Goal: Task Accomplishment & Management: Complete application form

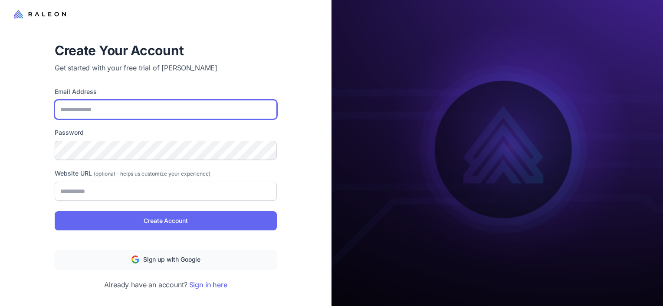
click at [163, 113] on input "Email Address" at bounding box center [166, 109] width 222 height 19
type input "**********"
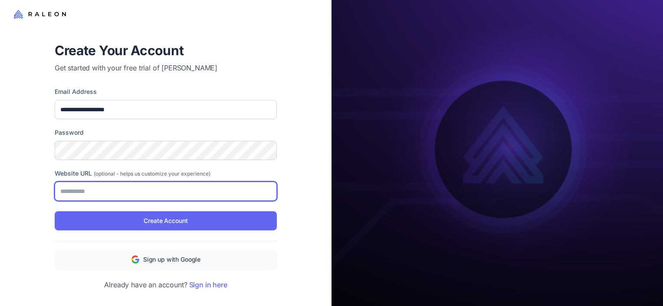
click at [214, 188] on input "Website URL (optional - helps us customize your experience)" at bounding box center [166, 190] width 222 height 19
type input "**********"
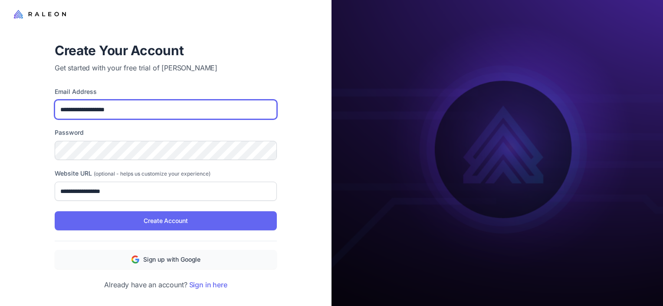
drag, startPoint x: 197, startPoint y: 114, endPoint x: 1, endPoint y: 79, distance: 199.3
click at [1, 79] on div "**********" at bounding box center [166, 153] width 332 height 306
type input "**********"
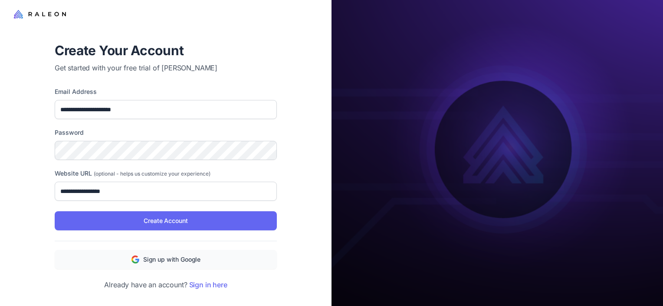
click at [113, 160] on div "**********" at bounding box center [166, 144] width 222 height 114
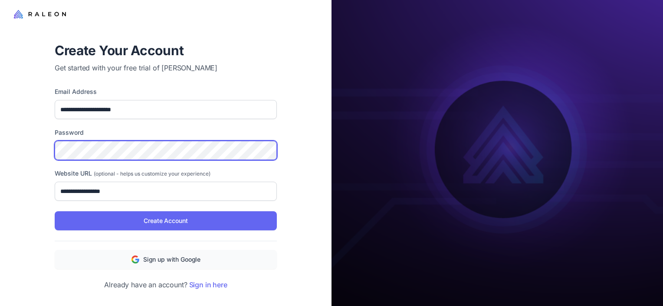
click at [17, 135] on div "**********" at bounding box center [166, 153] width 332 height 306
click at [49, 141] on div "**********" at bounding box center [166, 166] width 250 height 276
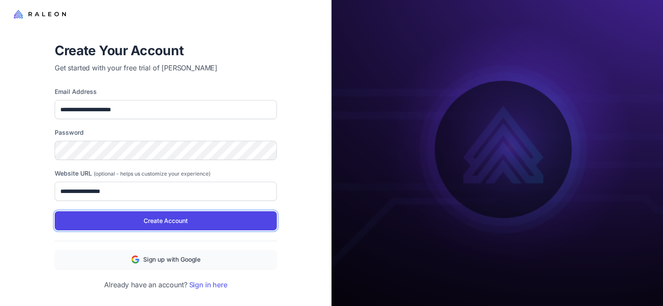
click at [187, 217] on span "Create Account" at bounding box center [166, 221] width 44 height 10
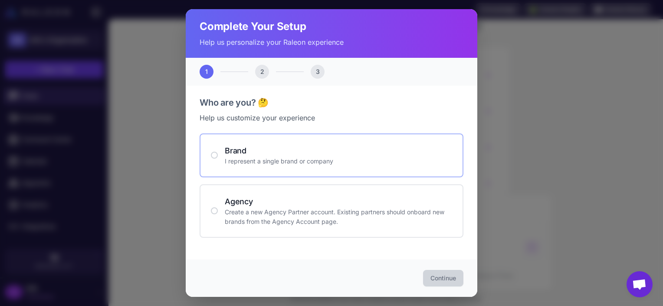
click at [258, 165] on p "I represent a single brand or company" at bounding box center [338, 161] width 227 height 10
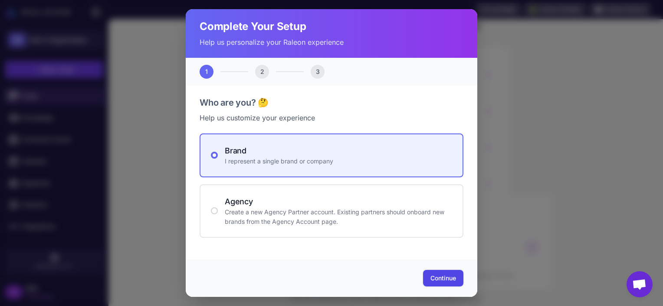
click at [439, 278] on span "Continue" at bounding box center [444, 277] width 26 height 9
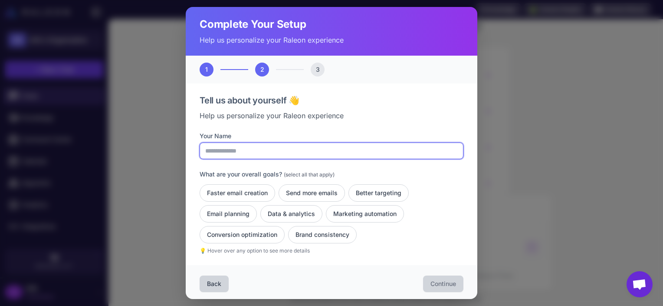
click at [310, 145] on input "Your Name" at bounding box center [332, 150] width 264 height 16
type input "*"
type input "**********"
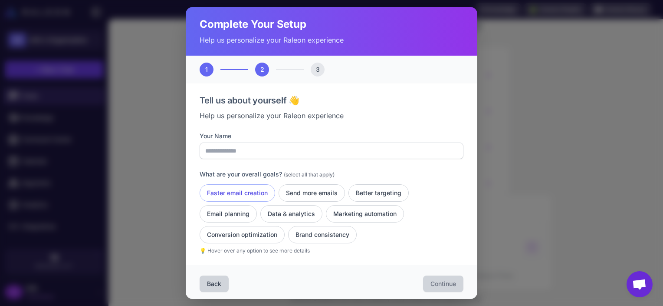
click at [279, 188] on button "Faster email creation" at bounding box center [312, 192] width 66 height 17
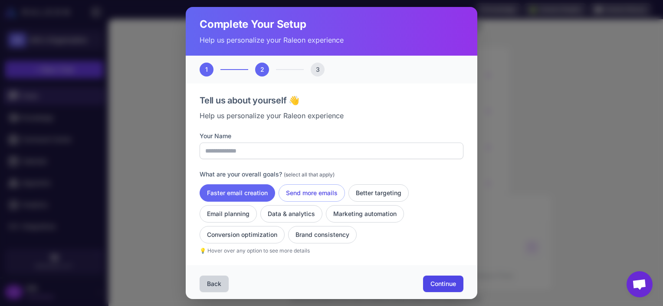
click at [348, 191] on button "Send more emails" at bounding box center [378, 192] width 60 height 17
click at [257, 205] on button "Better targeting" at bounding box center [228, 213] width 57 height 17
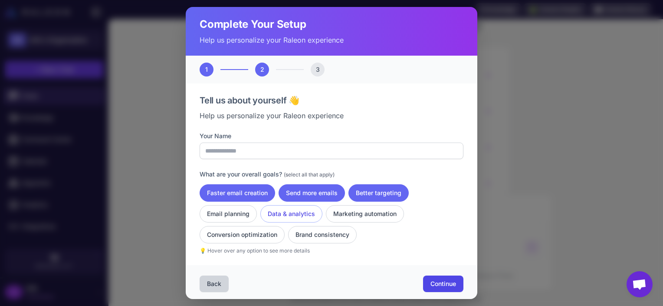
click at [326, 212] on button "Data & analytics" at bounding box center [365, 213] width 78 height 17
click at [288, 227] on button "Conversion optimization" at bounding box center [322, 234] width 69 height 17
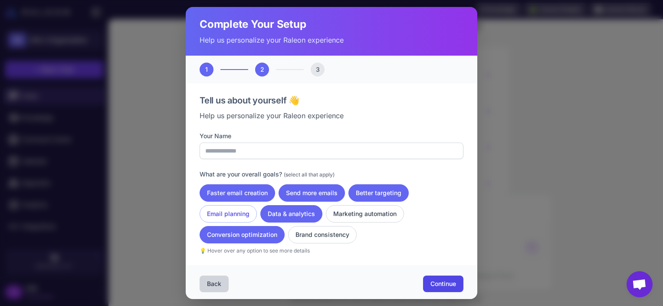
click at [246, 216] on button "Email planning" at bounding box center [228, 213] width 57 height 17
click at [372, 215] on button "Marketing automation" at bounding box center [365, 213] width 78 height 17
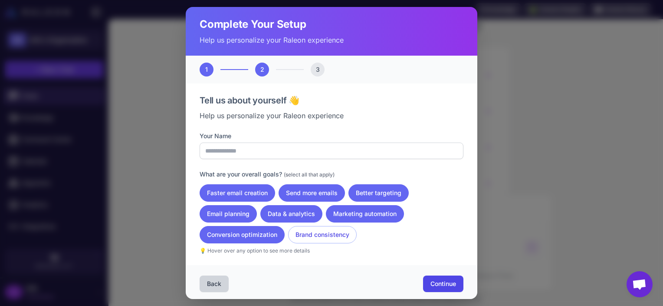
click at [333, 236] on button "Brand consistency" at bounding box center [322, 234] width 69 height 17
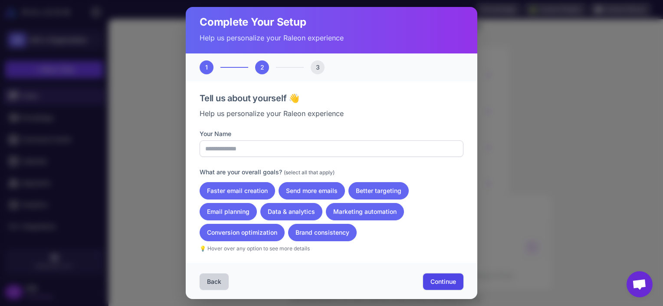
click at [433, 279] on span "Continue" at bounding box center [444, 281] width 26 height 9
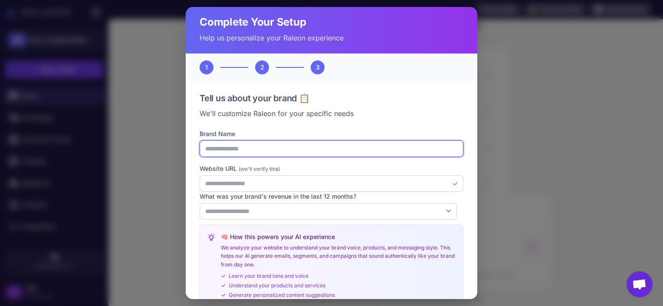
click at [244, 147] on input "**********" at bounding box center [332, 148] width 264 height 16
click at [264, 148] on input "**********" at bounding box center [332, 148] width 264 height 16
click at [231, 149] on input "**********" at bounding box center [332, 148] width 264 height 16
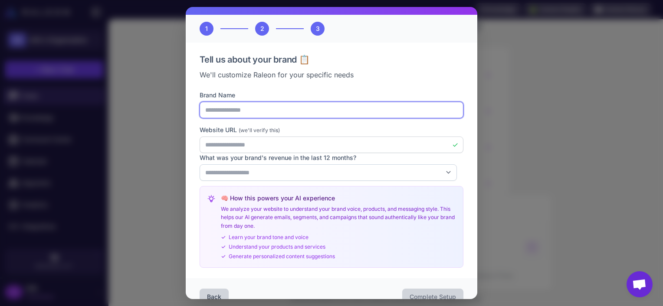
type input "**********"
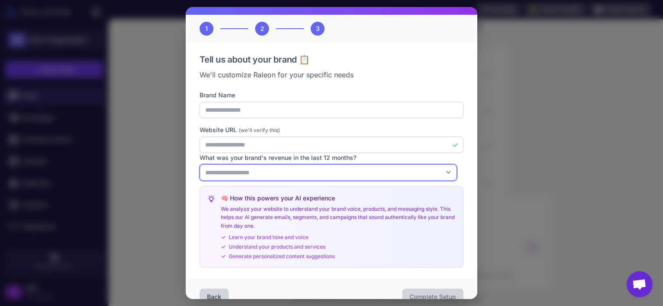
click at [282, 172] on select "**********" at bounding box center [328, 172] width 257 height 16
select select "*"
click at [200, 164] on select "**********" at bounding box center [328, 172] width 257 height 16
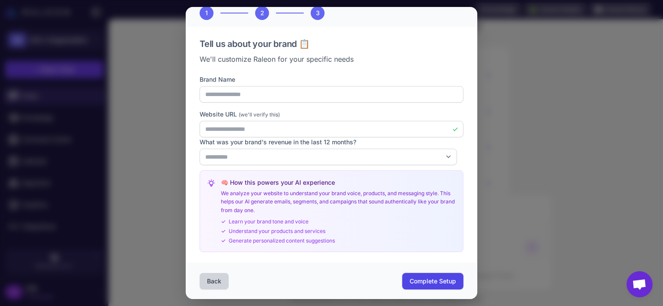
click at [448, 286] on button "Complete Setup" at bounding box center [432, 281] width 61 height 16
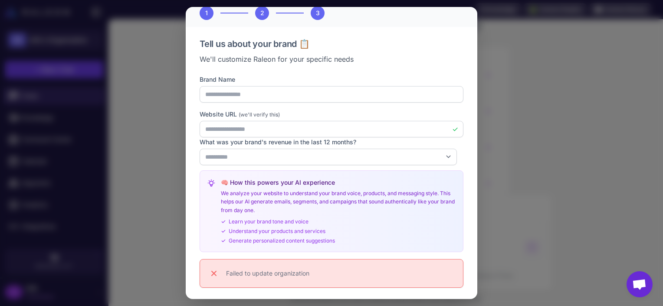
scroll to position [92, 0]
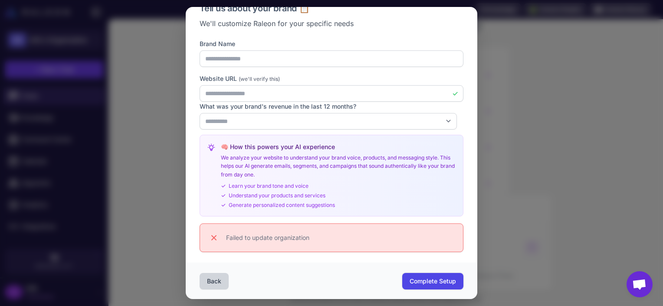
click at [416, 279] on span "Complete Setup" at bounding box center [433, 280] width 46 height 9
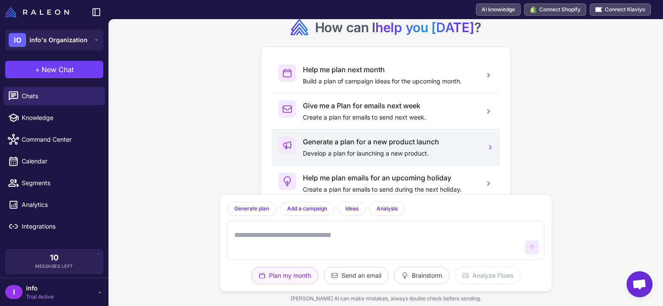
click at [325, 149] on p "Develop a plan for launching a new product." at bounding box center [390, 153] width 174 height 10
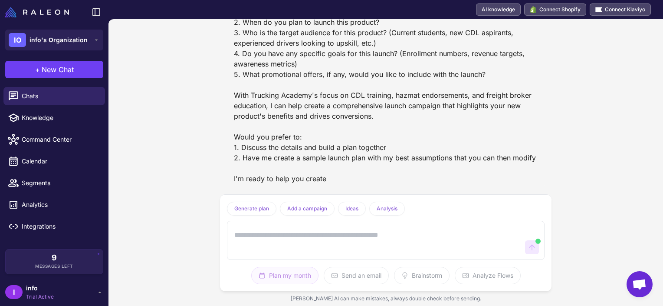
scroll to position [183, 0]
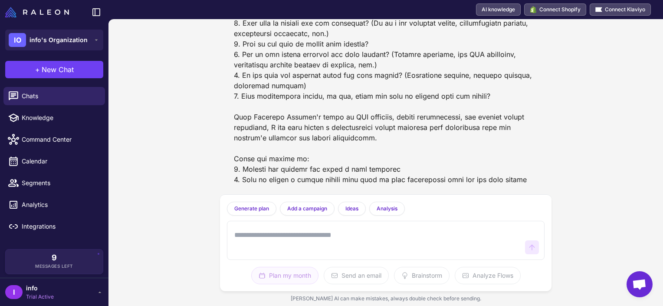
scroll to position [183, 0]
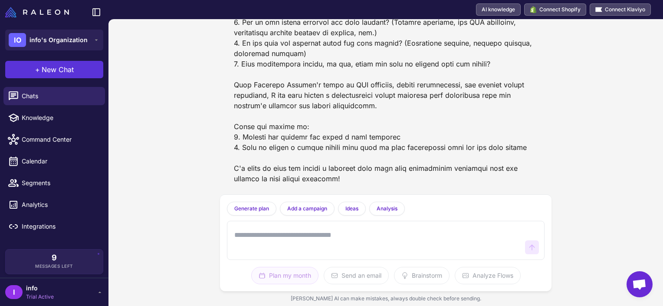
click at [51, 70] on span "New Chat" at bounding box center [58, 69] width 32 height 10
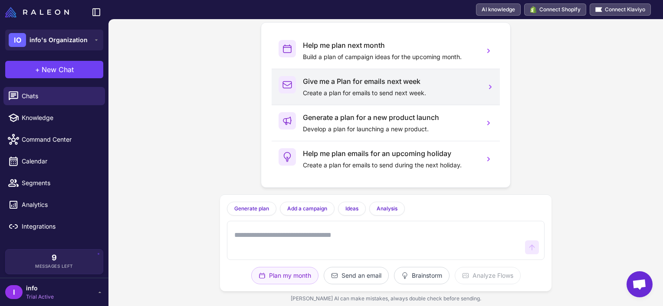
scroll to position [26, 0]
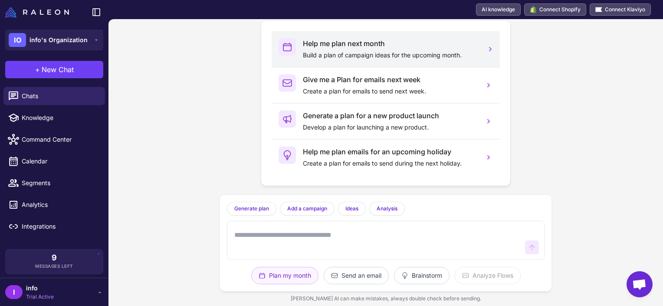
click at [323, 58] on p "Build a plan of campaign ideas for the upcoming month." at bounding box center [390, 55] width 174 height 10
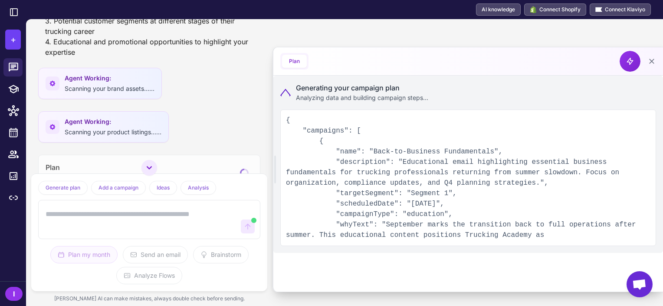
scroll to position [288, 0]
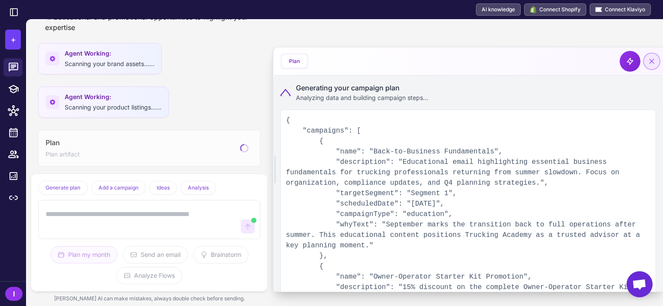
click at [650, 60] on icon at bounding box center [652, 61] width 9 height 9
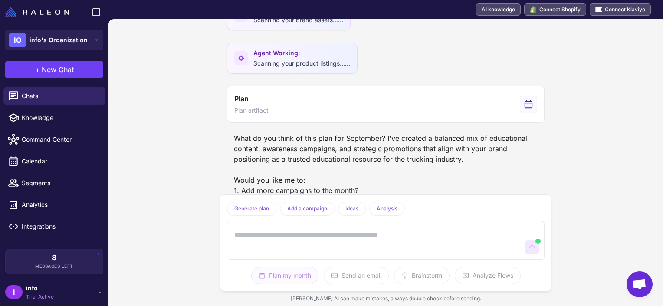
scroll to position [287, 0]
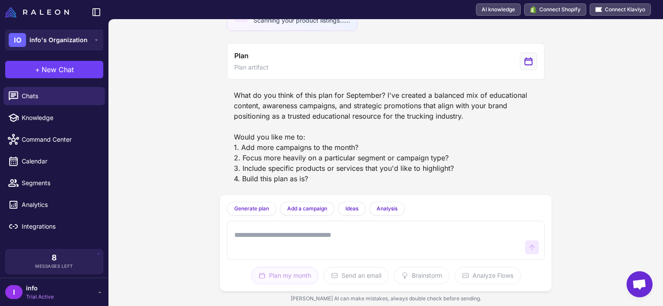
scroll to position [287, 0]
click at [303, 229] on textarea at bounding box center [377, 240] width 289 height 28
type textarea "*"
click at [289, 233] on textarea at bounding box center [377, 240] width 289 height 28
type textarea "**********"
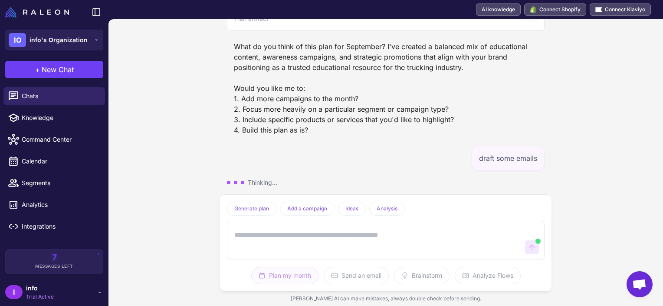
scroll to position [344, 0]
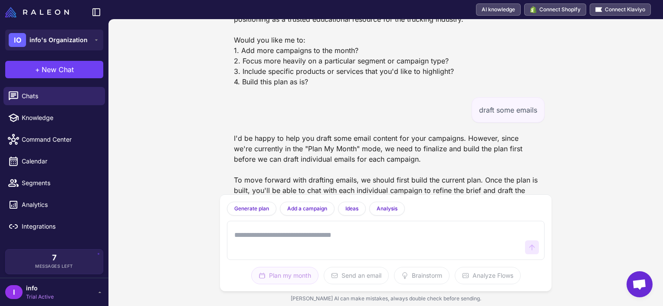
click at [629, 118] on div "Help me plan my marketing campaigns for next month using your best assumptions.…" at bounding box center [385, 162] width 555 height 286
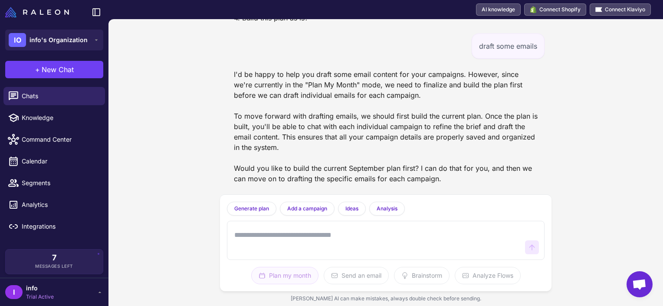
scroll to position [447, 0]
click at [401, 238] on textarea at bounding box center [377, 240] width 289 height 28
type textarea "**********"
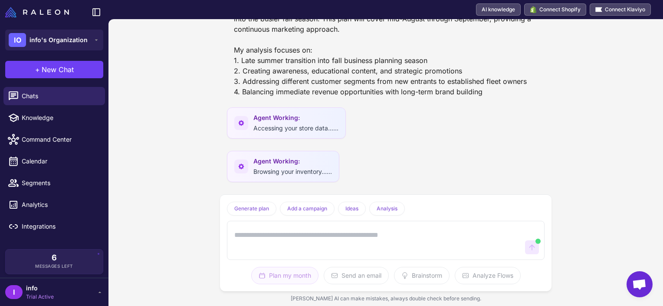
scroll to position [1025, 0]
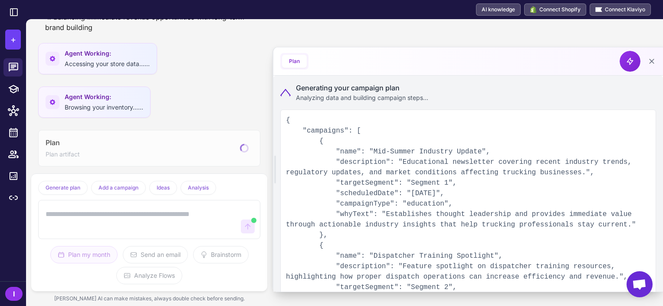
click at [658, 53] on div "Create Emails" at bounding box center [640, 61] width 40 height 21
click at [655, 57] on icon at bounding box center [652, 61] width 9 height 9
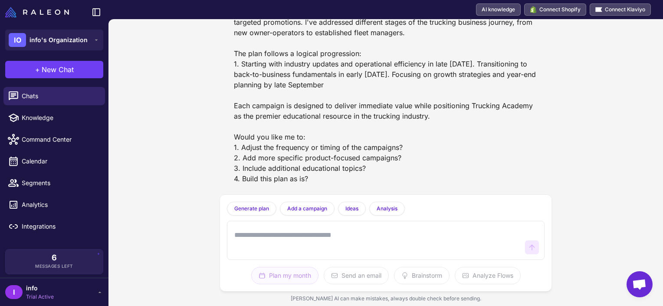
scroll to position [1072, 0]
click at [273, 237] on textarea at bounding box center [377, 240] width 289 height 28
type textarea "**********"
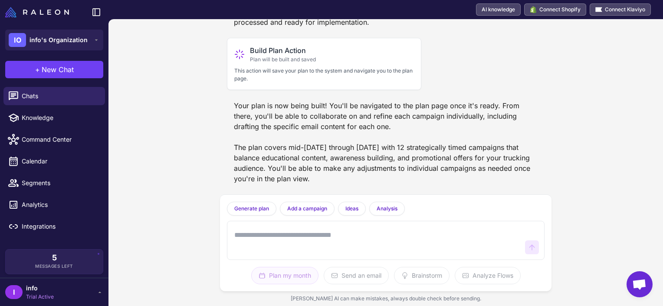
scroll to position [1295, 0]
click at [253, 72] on p "This action will save your plan to the system and navigate you to the plan page." at bounding box center [324, 75] width 180 height 16
click at [272, 76] on p "This action will save your plan to the system and navigate you to the plan page." at bounding box center [324, 75] width 180 height 16
click at [48, 158] on span "Calendar" at bounding box center [60, 161] width 76 height 10
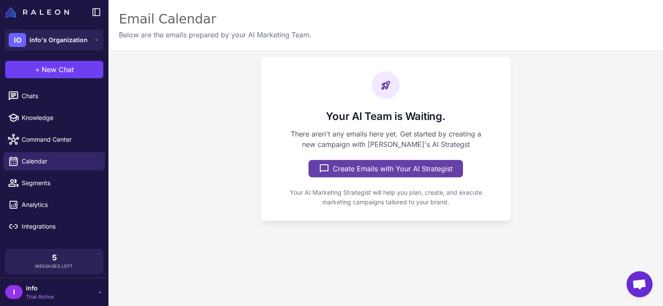
click at [337, 166] on button "Create Emails with Your AI Strategist" at bounding box center [386, 168] width 155 height 17
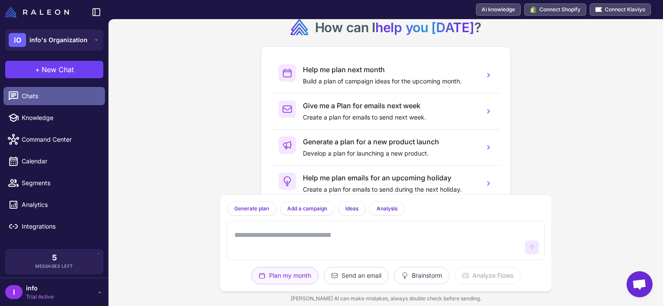
click at [40, 98] on span "Chats" at bounding box center [60, 96] width 76 height 10
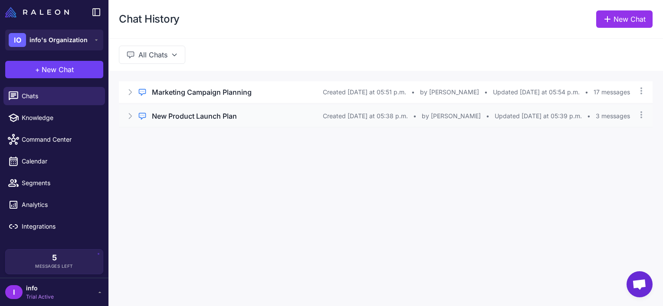
click at [254, 116] on div "New Product Launch Plan" at bounding box center [237, 116] width 171 height 10
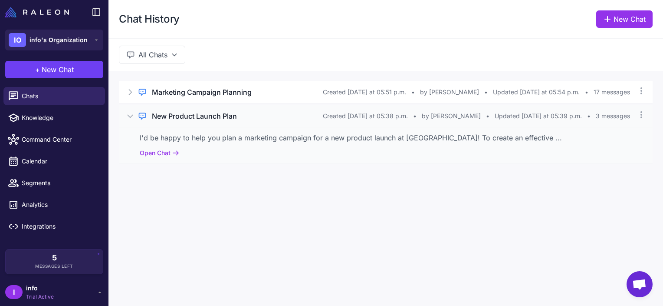
click at [245, 139] on div "I'd be happy to help you plan a marketing campaign for a new product launch at …" at bounding box center [386, 137] width 492 height 10
click at [174, 161] on div "I'd be happy to help you plan a marketing campaign for a new product launch at …" at bounding box center [386, 145] width 534 height 36
click at [165, 151] on button "Open Chat" at bounding box center [159, 153] width 39 height 10
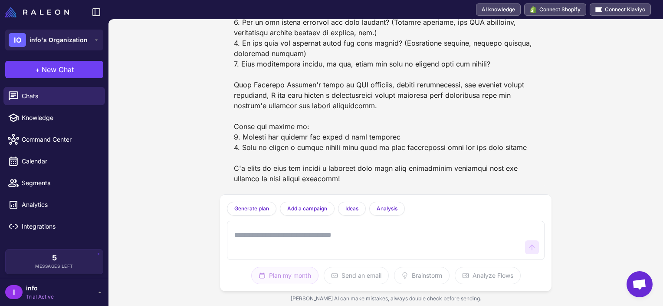
scroll to position [220, 0]
click at [33, 112] on link "Knowledge" at bounding box center [54, 117] width 102 height 18
select select
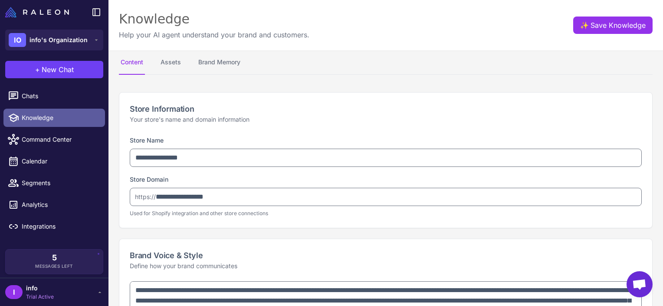
type textarea "**********"
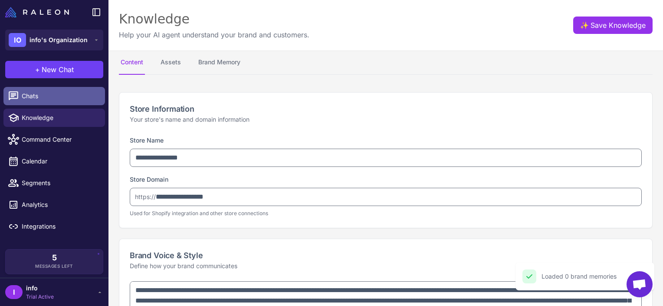
click at [41, 99] on span "Chats" at bounding box center [60, 96] width 76 height 10
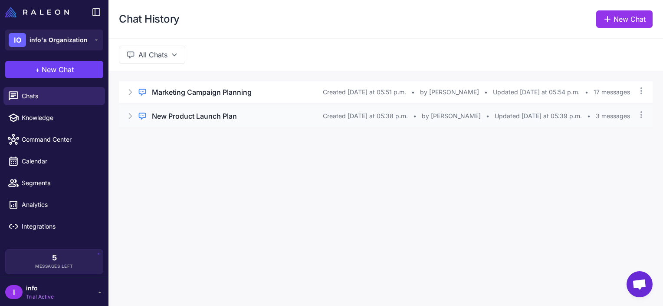
click at [203, 112] on h3 "New Product Launch Plan" at bounding box center [194, 116] width 85 height 10
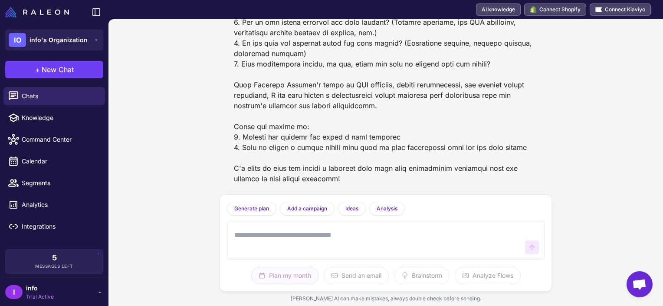
scroll to position [220, 0]
click at [61, 145] on link "Command Center" at bounding box center [54, 139] width 102 height 18
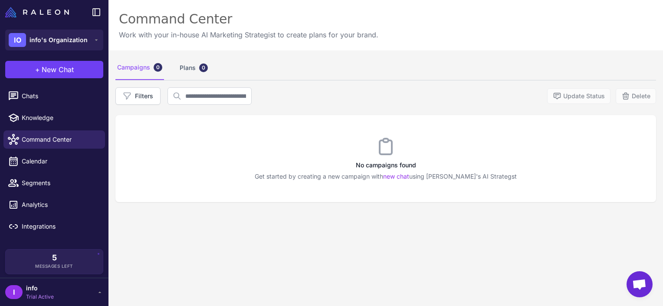
click at [330, 168] on h3 "No campaigns found" at bounding box center [385, 165] width 541 height 10
click at [409, 177] on link "new chat" at bounding box center [396, 175] width 26 height 7
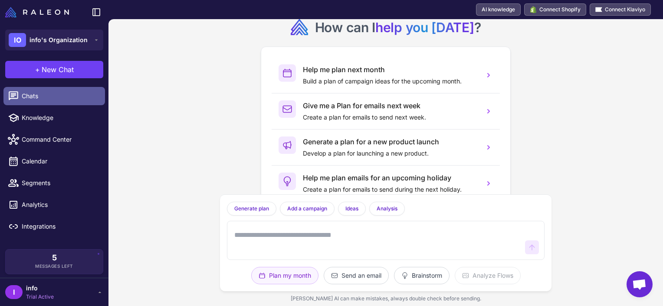
click at [36, 92] on span "Chats" at bounding box center [60, 96] width 76 height 10
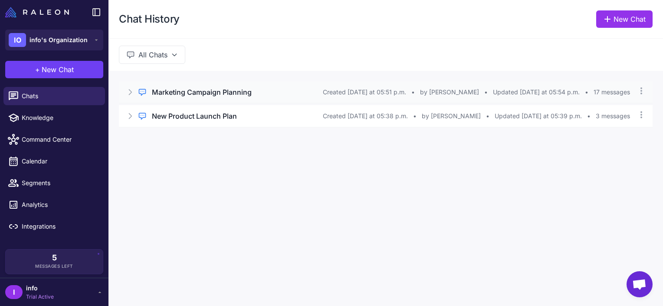
click at [256, 87] on div "Marketing Campaign Planning" at bounding box center [237, 92] width 171 height 10
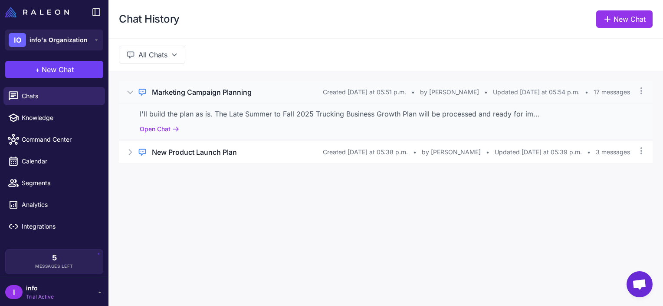
click at [172, 115] on div "I'll build the plan as is. The Late Summer to Fall 2025 Trucking Business Growt…" at bounding box center [386, 113] width 492 height 10
click at [159, 131] on button "Open Chat" at bounding box center [159, 129] width 39 height 10
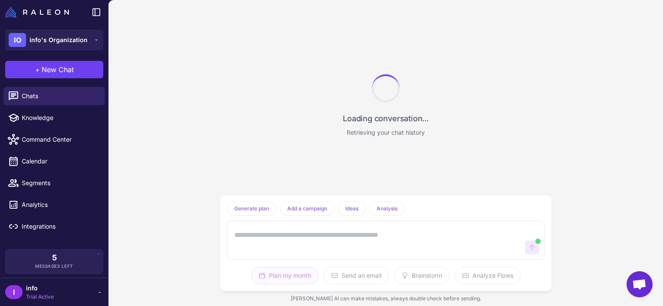
scroll to position [1313, 0]
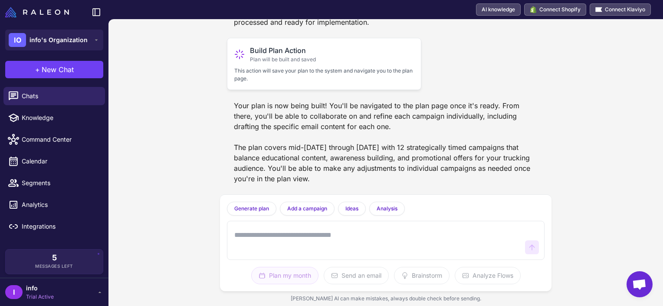
click at [234, 82] on p "This action will save your plan to the system and navigate you to the plan page." at bounding box center [324, 75] width 180 height 16
click at [247, 63] on div "Build Plan Action Plan will be built and saved" at bounding box center [324, 54] width 180 height 18
drag, startPoint x: 247, startPoint y: 75, endPoint x: 287, endPoint y: 76, distance: 40.4
click at [287, 63] on span "Plan will be built and saved" at bounding box center [283, 60] width 66 height 8
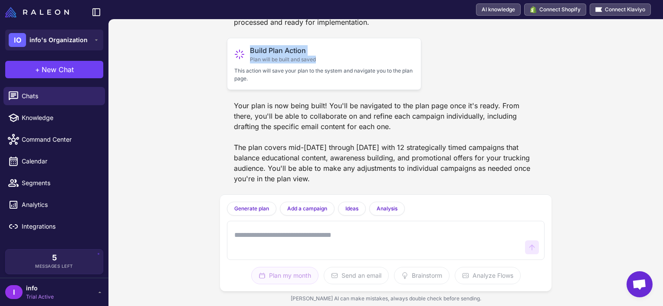
drag, startPoint x: 328, startPoint y: 77, endPoint x: 251, endPoint y: 67, distance: 77.9
click at [251, 63] on div "Build Plan Action Plan will be built and saved" at bounding box center [324, 54] width 180 height 18
drag, startPoint x: 251, startPoint y: 67, endPoint x: 306, endPoint y: 94, distance: 61.7
click at [306, 82] on p "This action will save your plan to the system and navigate you to the plan page." at bounding box center [324, 75] width 180 height 16
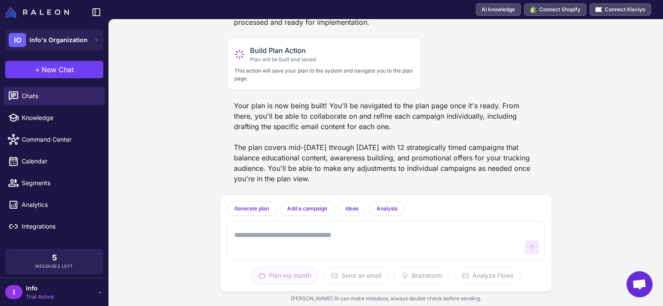
click at [328, 94] on div "Marketing Campaign Planning Today Help me plan my marketing campaigns for next …" at bounding box center [386, 106] width 332 height 175
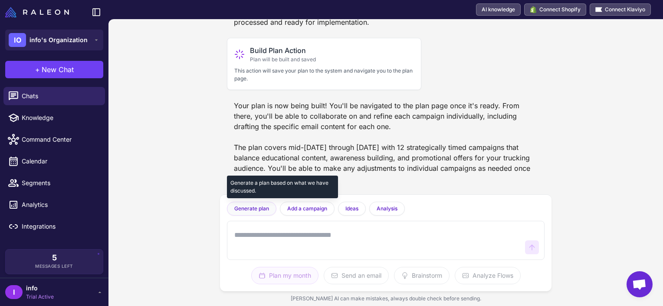
click at [253, 203] on button "Generate plan" at bounding box center [251, 208] width 49 height 14
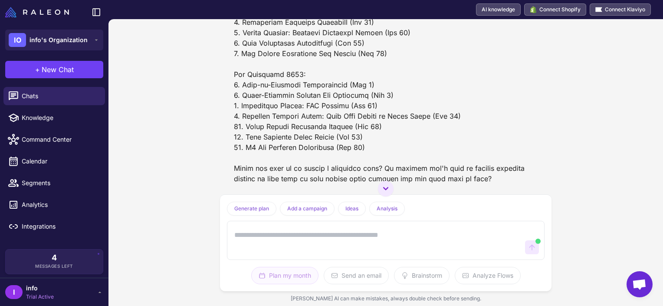
scroll to position [1596, 0]
click at [99, 43] on icon at bounding box center [96, 39] width 7 height 7
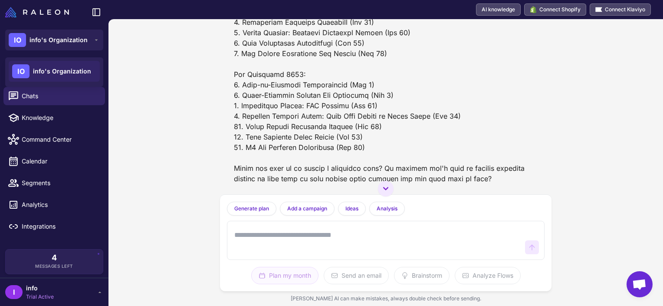
click at [61, 71] on span "info's Organization" at bounding box center [62, 71] width 58 height 10
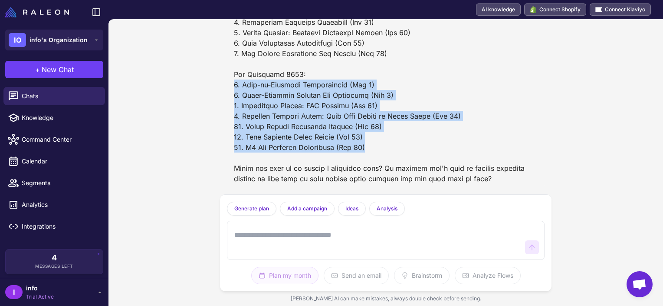
drag, startPoint x: 373, startPoint y: 148, endPoint x: 222, endPoint y: 89, distance: 162.0
click at [222, 89] on div "Marketing Campaign Planning Today Help me plan my marketing campaigns for next …" at bounding box center [386, 106] width 332 height 175
click at [360, 142] on div at bounding box center [386, 58] width 318 height 257
drag, startPoint x: 375, startPoint y: 144, endPoint x: 231, endPoint y: 79, distance: 157.9
click at [231, 79] on div at bounding box center [386, 58] width 318 height 257
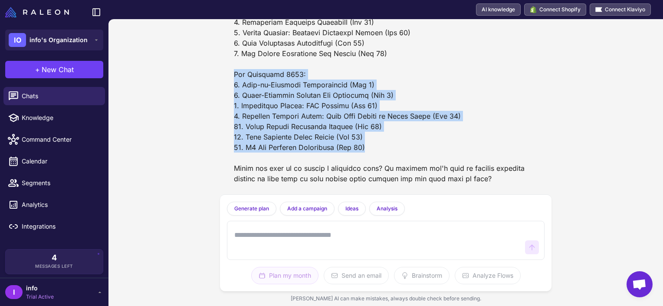
drag, startPoint x: 231, startPoint y: 79, endPoint x: 239, endPoint y: 113, distance: 34.8
click at [239, 113] on div at bounding box center [386, 58] width 318 height 257
click at [239, 119] on div at bounding box center [386, 58] width 318 height 257
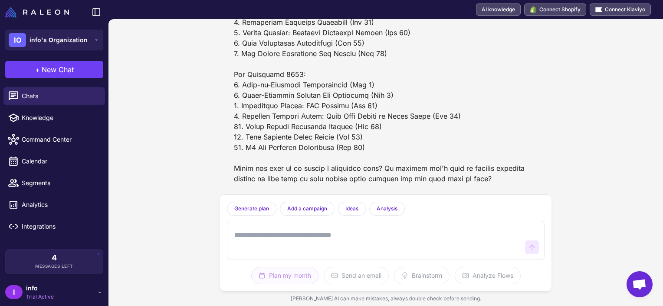
click at [292, 59] on div at bounding box center [386, 58] width 318 height 257
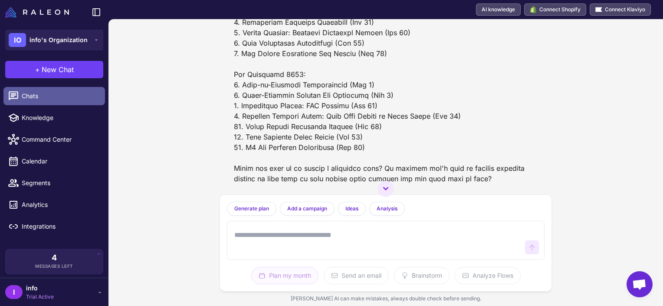
click at [43, 97] on span "Chats" at bounding box center [60, 96] width 76 height 10
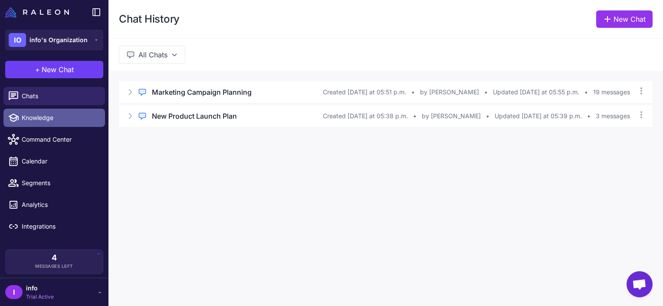
click at [40, 112] on link "Knowledge" at bounding box center [54, 117] width 102 height 18
select select
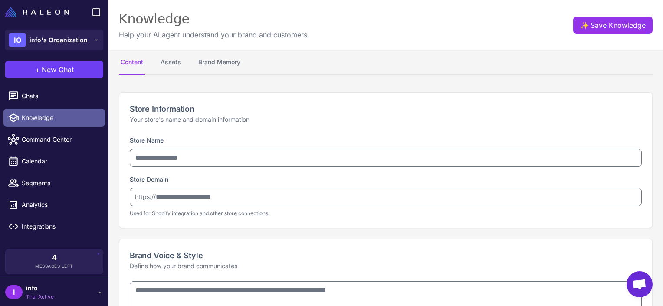
type input "**********"
type textarea "**********"
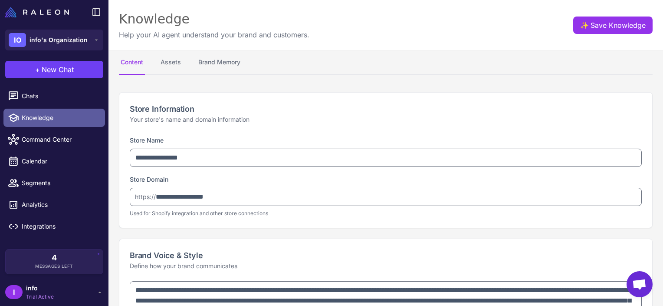
type textarea "**********"
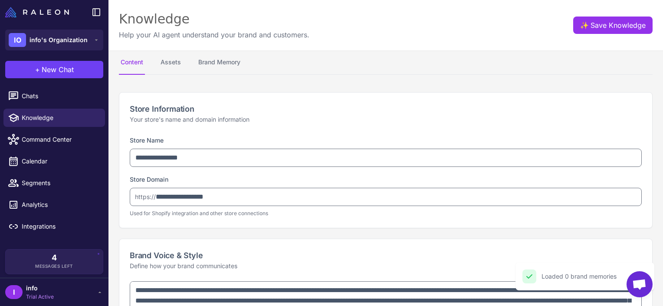
click at [152, 66] on nav "Content Assets Brand Memory" at bounding box center [386, 62] width 534 height 24
click at [160, 63] on button "Assets" at bounding box center [171, 62] width 24 height 24
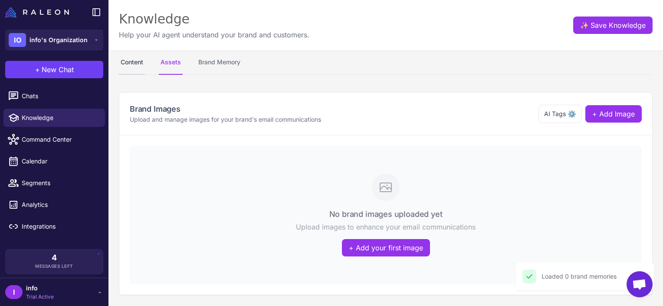
click at [135, 64] on button "Content" at bounding box center [132, 62] width 26 height 24
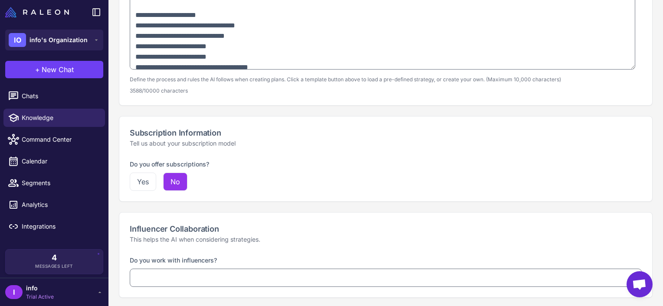
scroll to position [434, 0]
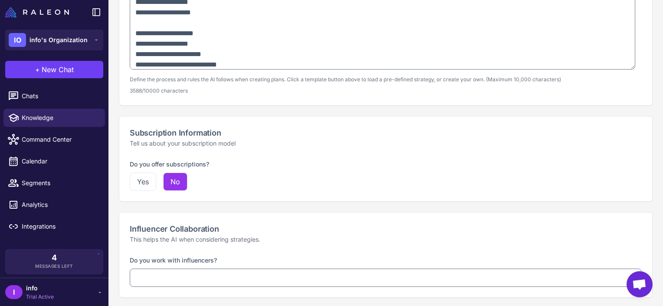
click at [247, 248] on div "Influencer Collaboration This helps the AI when considering strategies." at bounding box center [385, 233] width 533 height 42
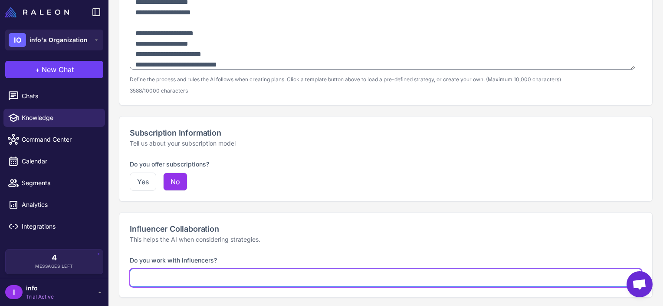
click at [227, 274] on select "**********" at bounding box center [386, 277] width 512 height 18
select select "********"
click at [130, 268] on select "**********" at bounding box center [386, 277] width 512 height 18
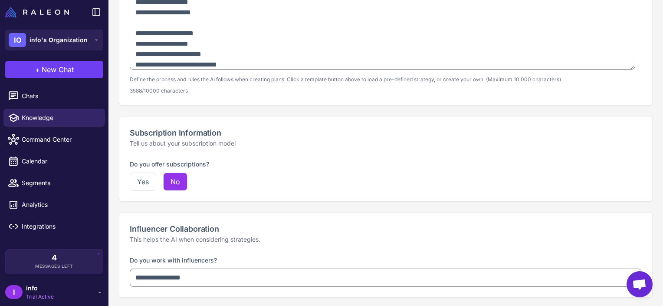
click at [282, 227] on h2 "Influencer Collaboration" at bounding box center [386, 229] width 512 height 12
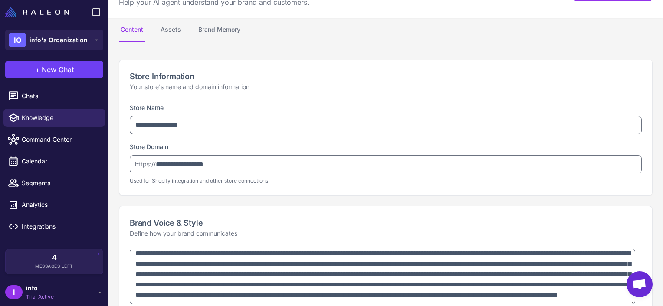
scroll to position [0, 0]
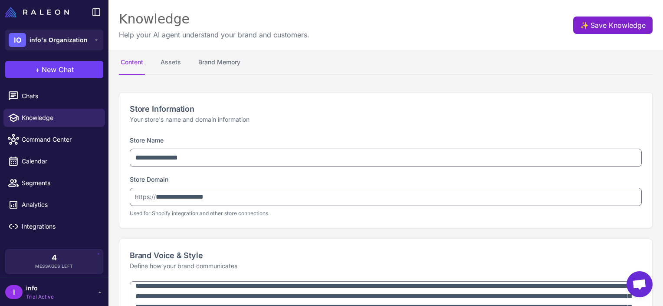
click at [573, 21] on button "✨ Save Knowledge" at bounding box center [612, 24] width 79 height 17
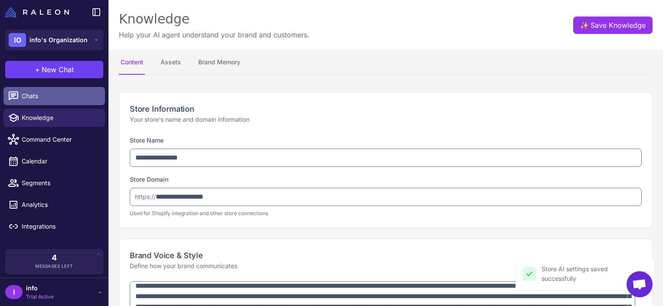
click at [40, 95] on span "Chats" at bounding box center [60, 96] width 76 height 10
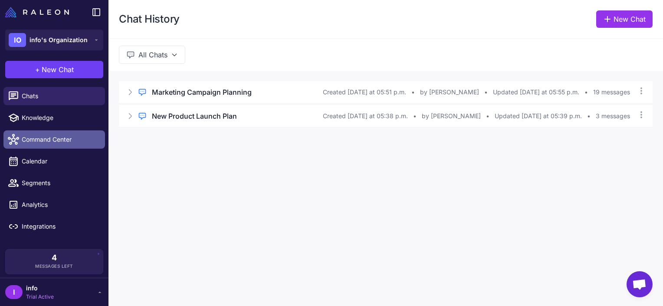
click at [49, 137] on span "Command Center" at bounding box center [60, 140] width 76 height 10
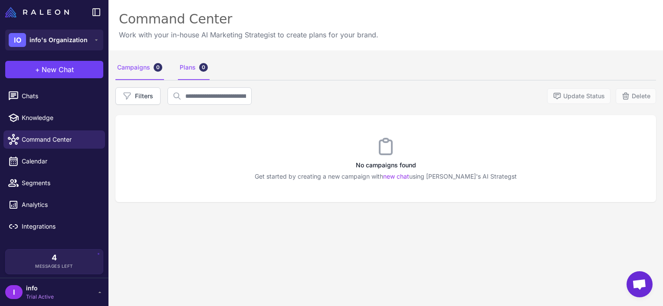
click at [183, 69] on div "Plans 0" at bounding box center [194, 68] width 32 height 24
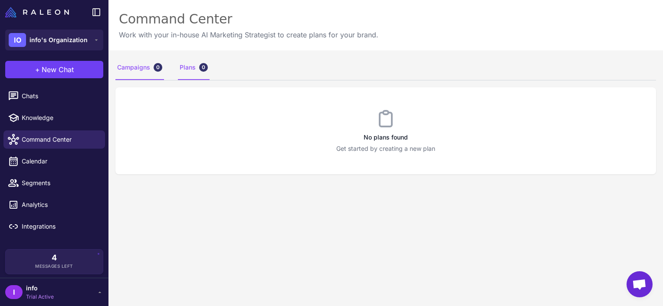
click at [142, 69] on div "Campaigns 0" at bounding box center [139, 68] width 49 height 24
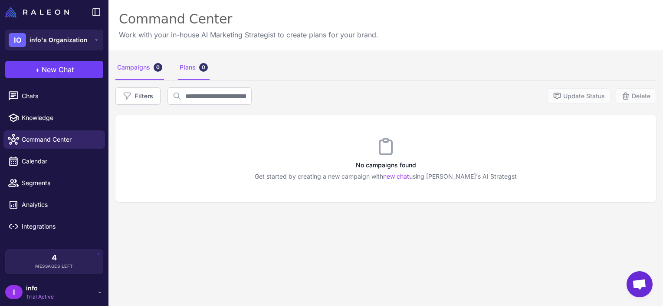
click at [198, 62] on div "Plans 0" at bounding box center [194, 68] width 32 height 24
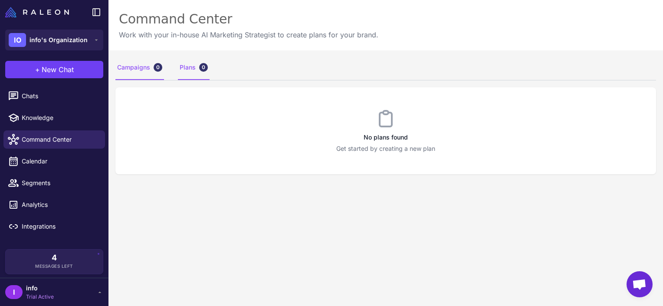
click at [138, 68] on div "Campaigns 0" at bounding box center [139, 68] width 49 height 24
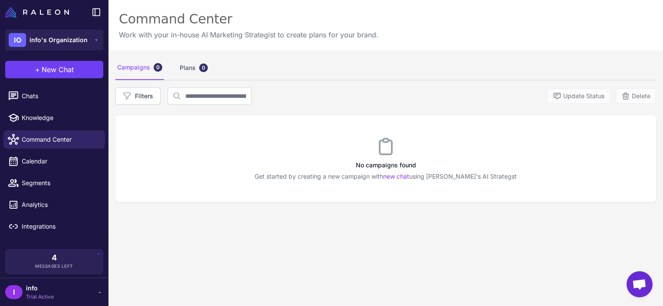
click at [637, 289] on span "Open chat" at bounding box center [639, 285] width 14 height 12
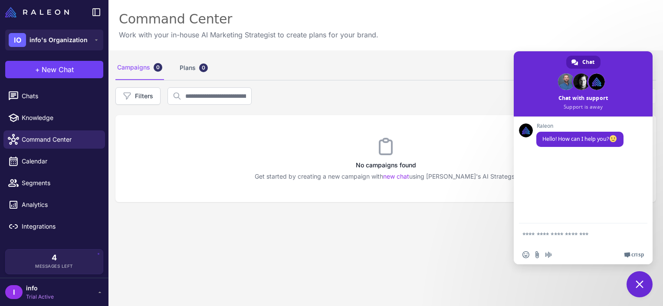
click at [585, 246] on div "Insert an emoji Send a file Audio message We run on Crisp" at bounding box center [583, 254] width 139 height 19
click at [586, 235] on textarea "Compose your message..." at bounding box center [575, 234] width 104 height 22
type textarea "**********"
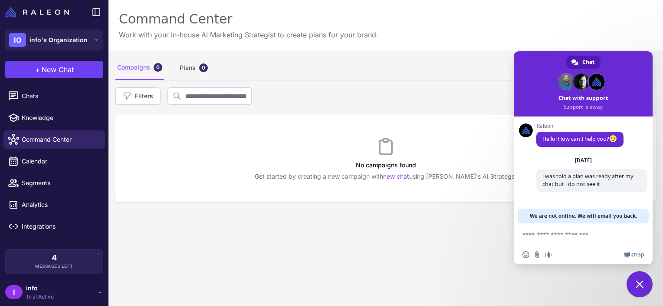
drag, startPoint x: 529, startPoint y: 214, endPoint x: 628, endPoint y: 223, distance: 98.5
click at [628, 223] on div "Network offline. Reconnecting... No messages can be received or sent for now. R…" at bounding box center [583, 190] width 139 height 148
click at [450, 215] on div "Campaigns 0 Plans 0 Filters Update Status Delete No campaigns found Get started…" at bounding box center [385, 203] width 555 height 306
click at [69, 94] on span "Chats" at bounding box center [60, 96] width 76 height 10
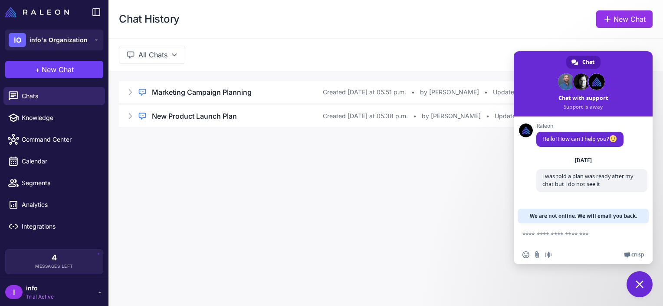
click at [499, 33] on div "Chat History New Chat" at bounding box center [385, 19] width 555 height 38
click at [461, 217] on div "Chat History New Chat All Chats Regular Chat Marketing Campaign Planning Create…" at bounding box center [385, 153] width 555 height 306
click at [634, 277] on span "Close chat" at bounding box center [640, 284] width 26 height 26
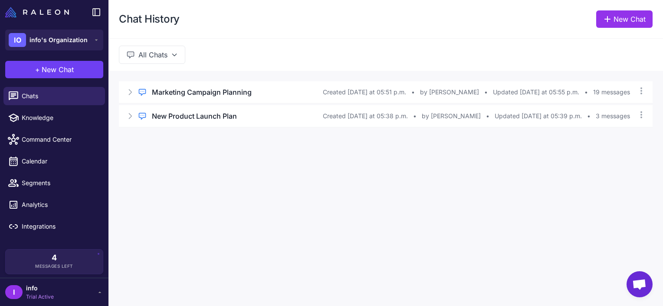
click at [646, 136] on div "Regular Chat Marketing Campaign Planning Created Today at 05:51 p.m. • by Ronen…" at bounding box center [385, 104] width 555 height 67
click at [282, 91] on div "Marketing Campaign Planning" at bounding box center [237, 92] width 171 height 10
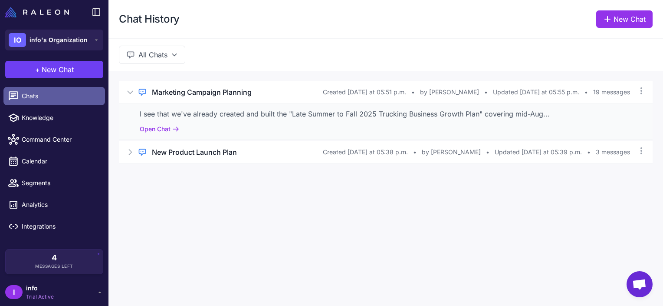
click at [25, 99] on span "Chats" at bounding box center [60, 96] width 76 height 10
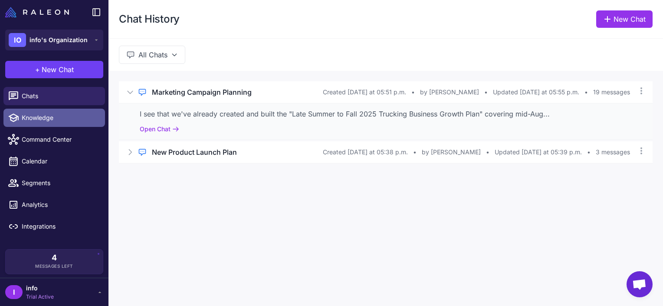
click at [44, 118] on span "Knowledge" at bounding box center [60, 118] width 76 height 10
select select
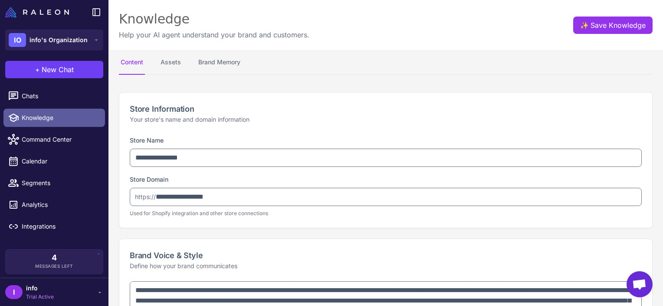
type textarea "**********"
select select "********"
type textarea "**********"
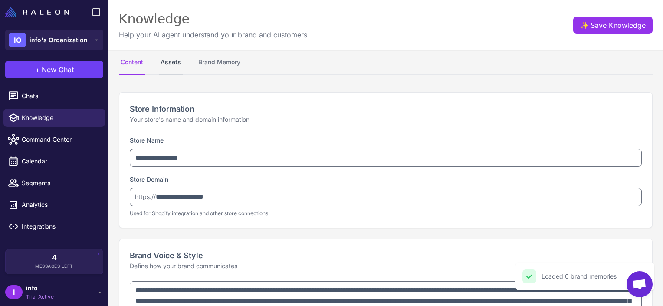
click at [171, 65] on button "Assets" at bounding box center [171, 62] width 24 height 24
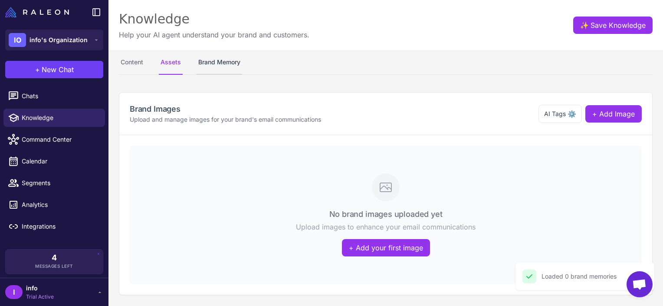
click at [211, 66] on button "Brand Memory" at bounding box center [220, 62] width 46 height 24
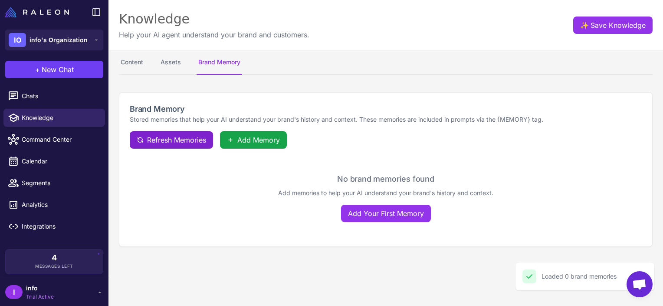
click at [174, 138] on span "Refresh Memories" at bounding box center [176, 140] width 59 height 10
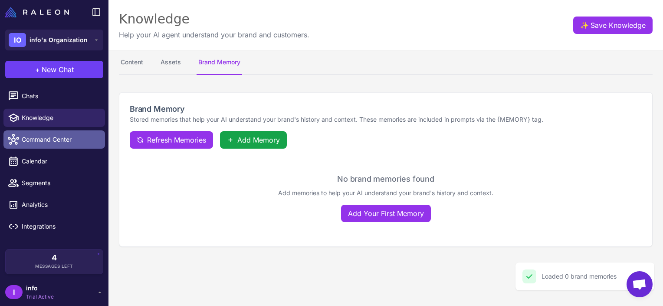
click at [80, 145] on link "Command Center" at bounding box center [54, 139] width 102 height 18
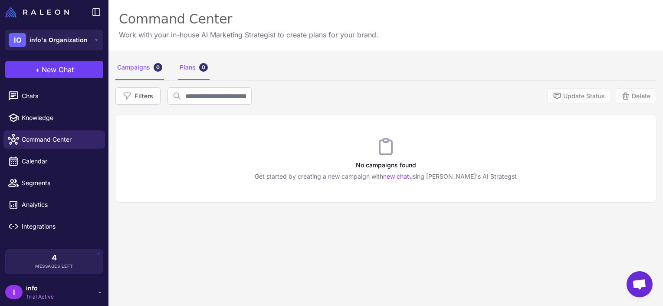
click at [204, 61] on div "Plans 0" at bounding box center [194, 68] width 32 height 24
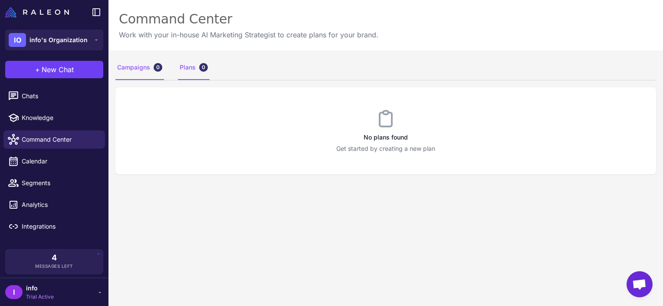
click at [140, 75] on div "Campaigns 0" at bounding box center [139, 68] width 49 height 24
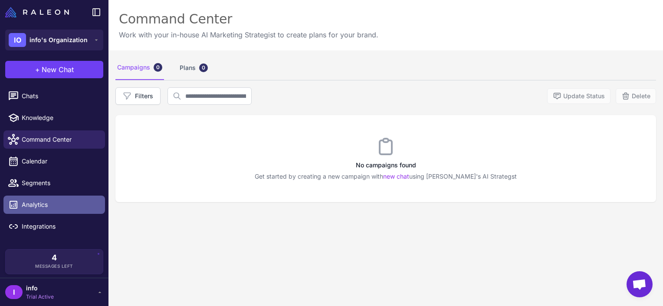
click at [36, 212] on link "Analytics" at bounding box center [54, 204] width 102 height 18
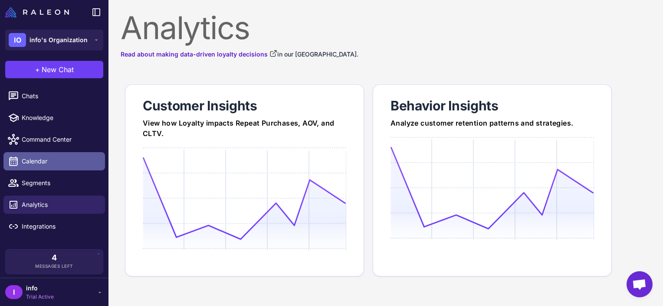
click at [29, 158] on span "Calendar" at bounding box center [60, 161] width 76 height 10
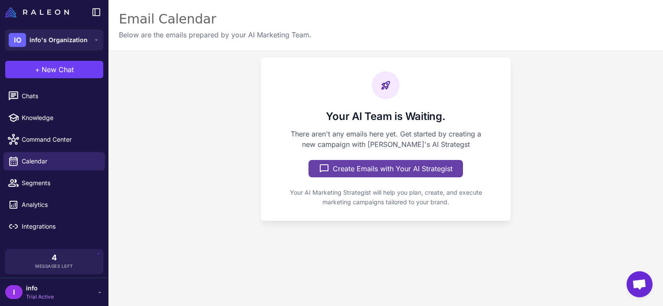
click at [325, 166] on icon at bounding box center [324, 168] width 10 height 10
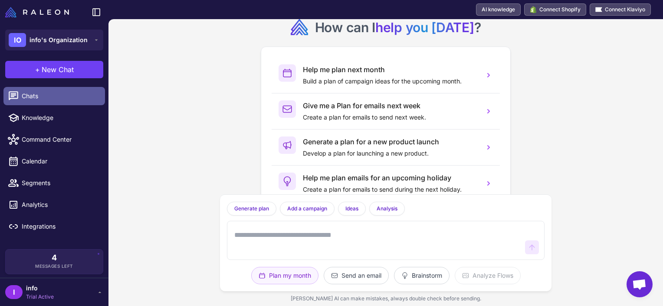
click at [35, 94] on span "Chats" at bounding box center [60, 96] width 76 height 10
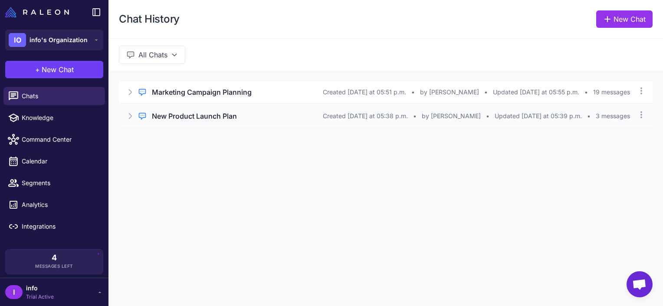
click at [188, 113] on h3 "New Product Launch Plan" at bounding box center [194, 116] width 85 height 10
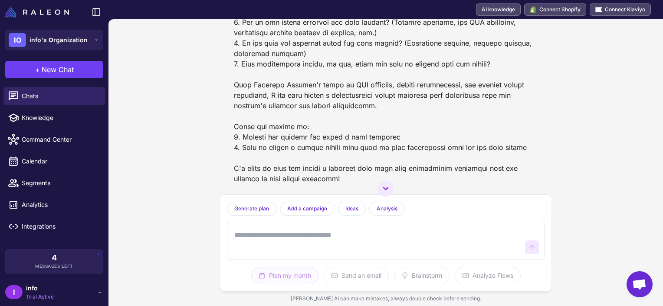
scroll to position [220, 0]
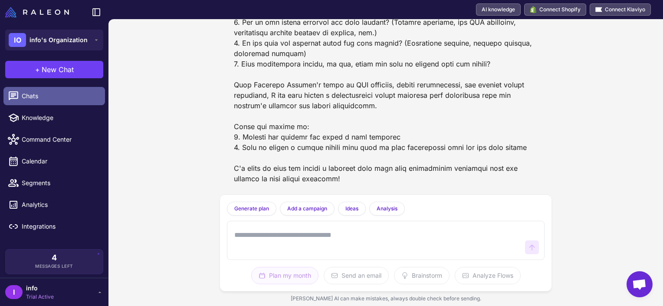
click at [76, 104] on link "Chats" at bounding box center [54, 96] width 102 height 18
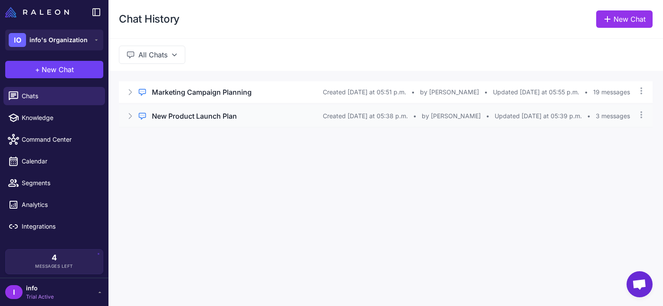
click at [245, 113] on div "New Product Launch Plan" at bounding box center [237, 116] width 171 height 10
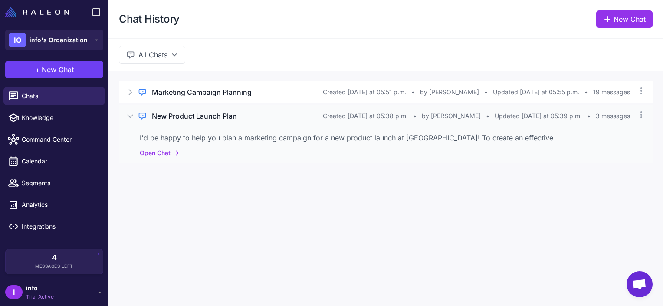
click at [229, 149] on div "I'd be happy to help you plan a marketing campaign for a new product launch at …" at bounding box center [386, 145] width 534 height 36
click at [161, 149] on button "Open Chat" at bounding box center [159, 153] width 39 height 10
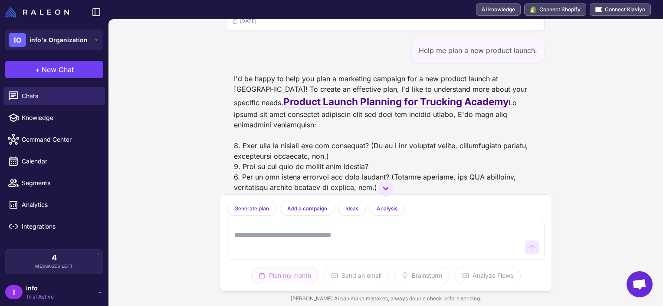
scroll to position [15, 0]
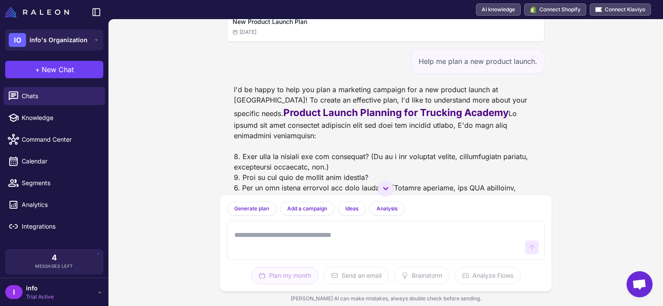
click at [606, 146] on div "New Product Launch Plan Today Help me plan a new product launch. I'd be happy t…" at bounding box center [385, 162] width 555 height 286
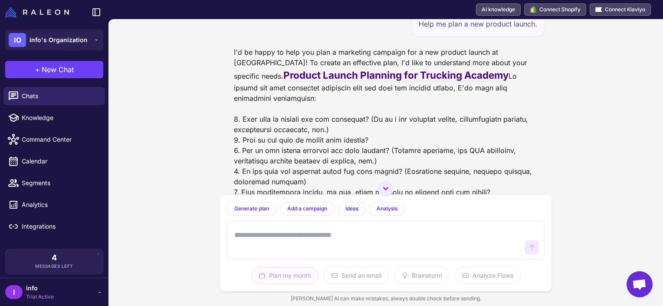
scroll to position [220, 0]
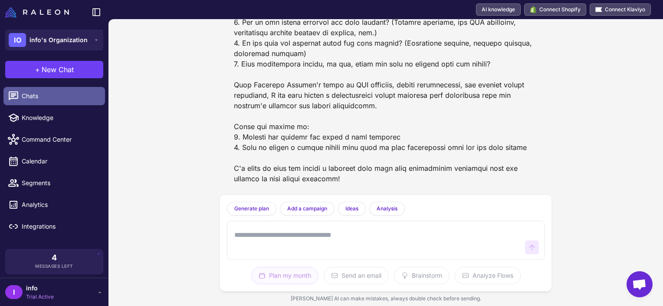
click at [41, 96] on span "Chats" at bounding box center [60, 96] width 76 height 10
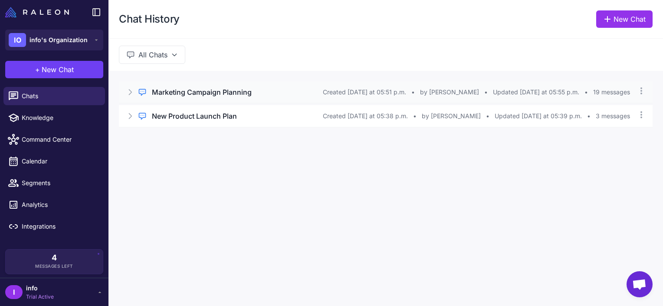
click at [238, 95] on h3 "Marketing Campaign Planning" at bounding box center [202, 92] width 100 height 10
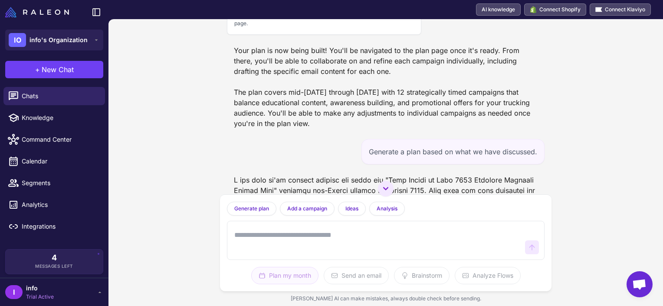
scroll to position [1262, 0]
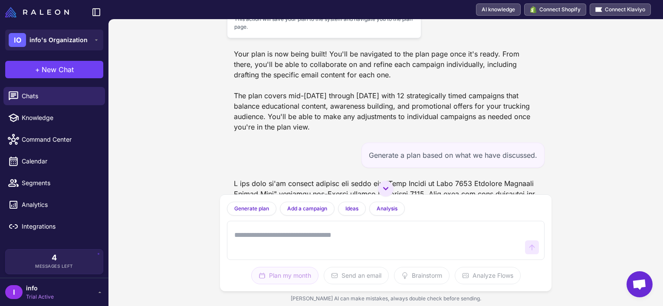
click at [266, 12] on span "Plan will be built and saved" at bounding box center [283, 8] width 66 height 8
drag, startPoint x: 273, startPoint y: 148, endPoint x: 233, endPoint y: 113, distance: 52.3
click at [233, 38] on div "Build Plan Action Plan will be built and saved This action will save your plan …" at bounding box center [324, 12] width 194 height 52
drag, startPoint x: 233, startPoint y: 113, endPoint x: 288, endPoint y: 163, distance: 73.7
click at [288, 163] on div "Marketing Campaign Planning Today Help me plan my marketing campaigns for next …" at bounding box center [386, 106] width 332 height 175
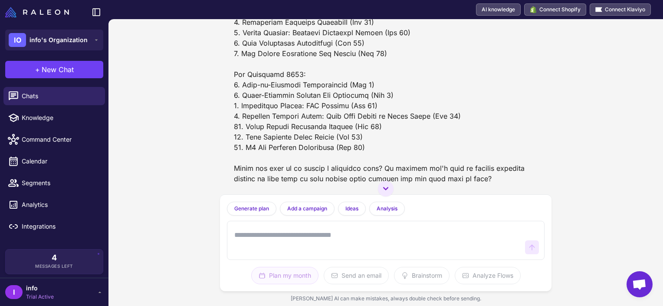
scroll to position [1628, 0]
click at [355, 238] on textarea at bounding box center [377, 240] width 289 height 28
click at [333, 240] on textarea at bounding box center [377, 240] width 289 height 28
click at [265, 250] on textarea at bounding box center [377, 240] width 289 height 28
click at [311, 245] on textarea at bounding box center [377, 240] width 289 height 28
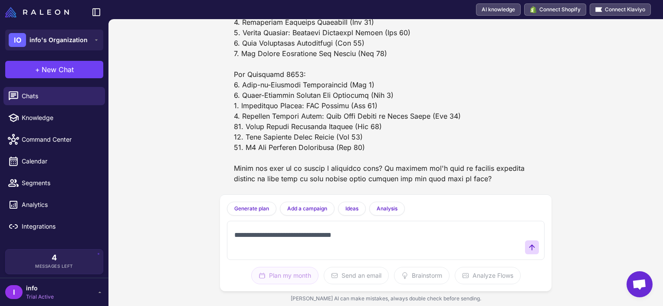
type textarea "**********"
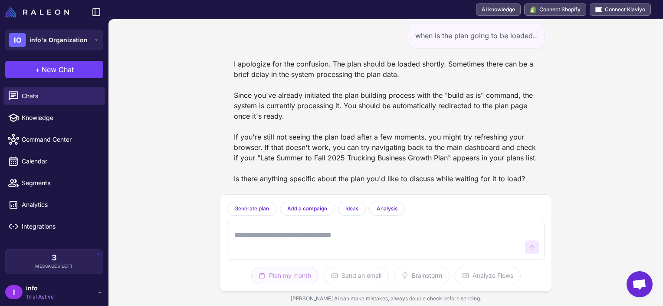
scroll to position [1809, 0]
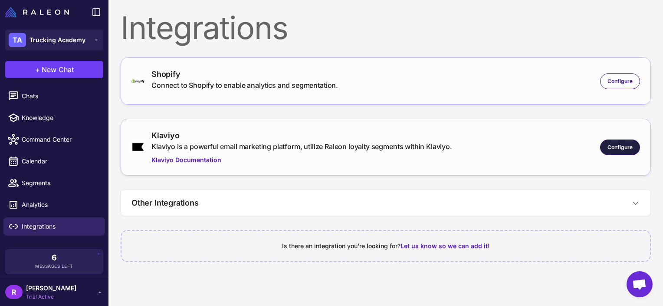
click at [615, 144] on span "Configure" at bounding box center [620, 147] width 25 height 8
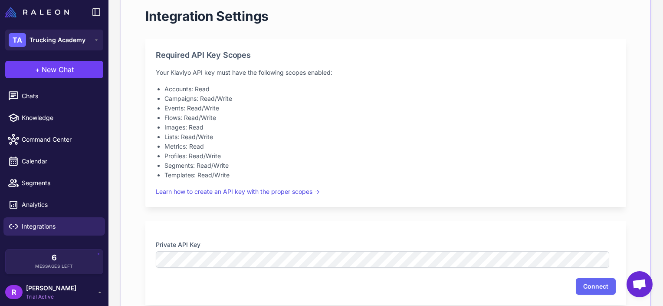
scroll to position [222, 0]
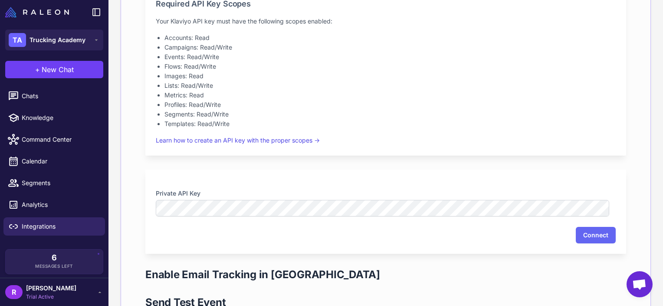
click at [387, 235] on div "Connect" at bounding box center [386, 235] width 460 height 16
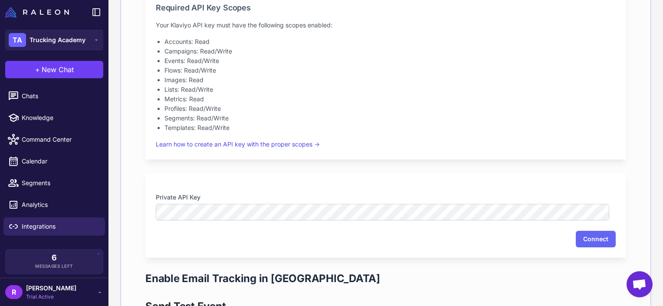
scroll to position [215, 0]
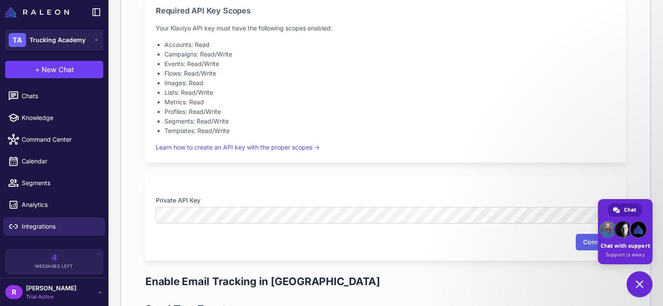
type textarea "**********"
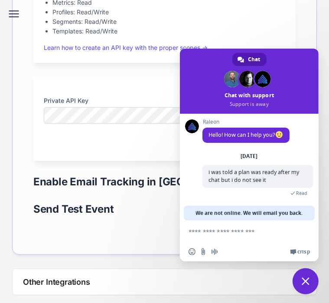
scroll to position [279, 0]
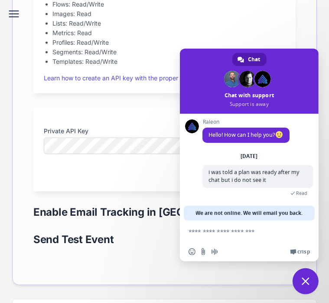
click at [306, 280] on span "Close chat" at bounding box center [306, 281] width 8 height 8
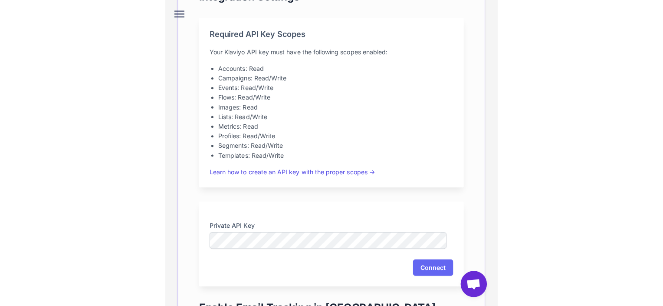
scroll to position [187, 0]
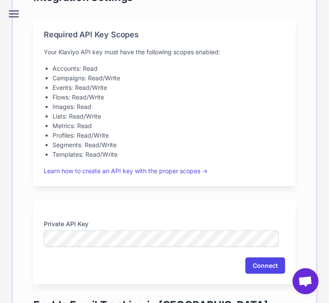
click at [257, 261] on button "Connect" at bounding box center [266, 265] width 40 height 16
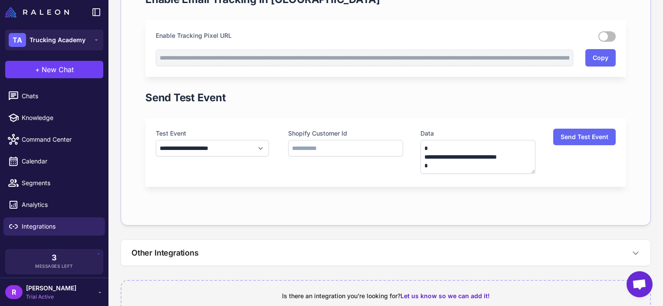
scroll to position [517, 0]
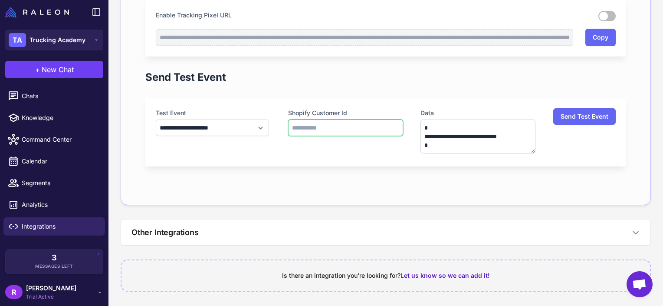
click at [352, 126] on input "text" at bounding box center [345, 127] width 115 height 16
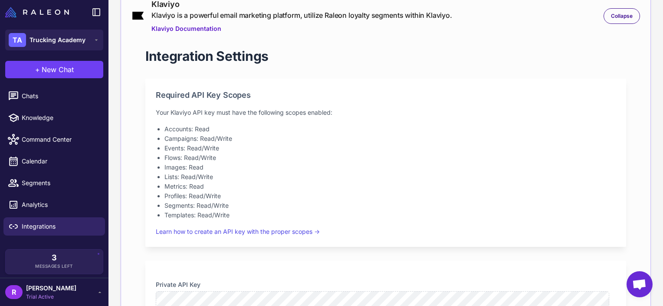
scroll to position [0, 0]
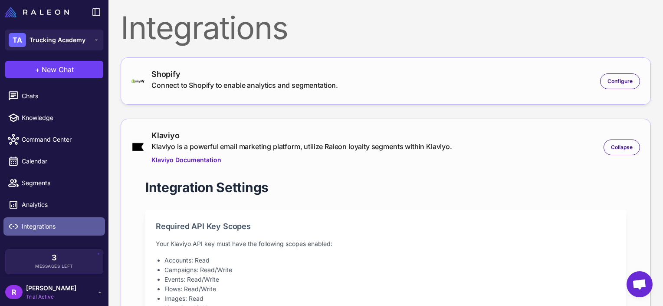
click at [36, 220] on link "Integrations" at bounding box center [54, 226] width 102 height 18
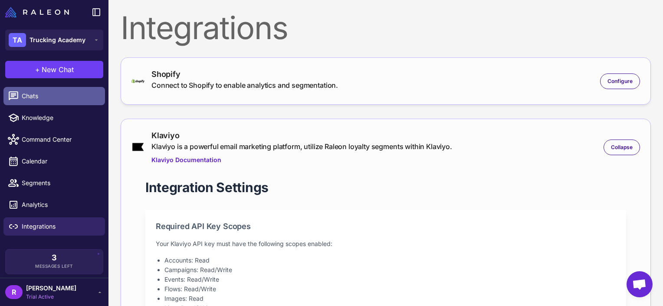
click at [52, 98] on span "Chats" at bounding box center [60, 96] width 76 height 10
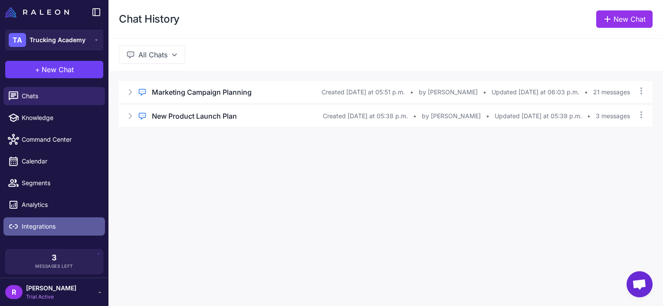
click at [42, 218] on link "Integrations" at bounding box center [54, 226] width 102 height 18
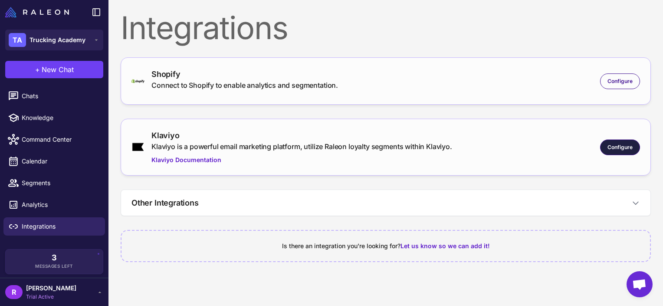
click at [631, 143] on span "Configure" at bounding box center [620, 147] width 25 height 8
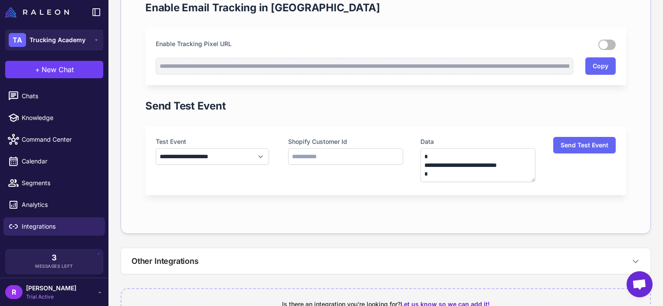
scroll to position [491, 0]
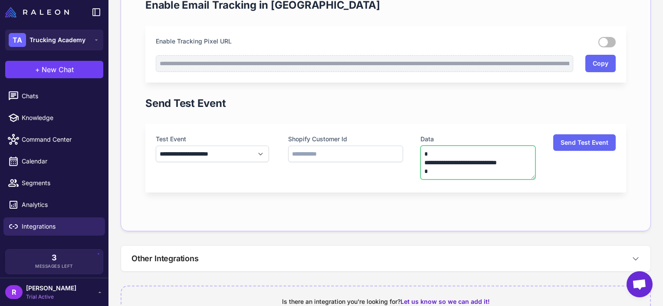
click at [477, 171] on textarea "**********" at bounding box center [478, 162] width 115 height 34
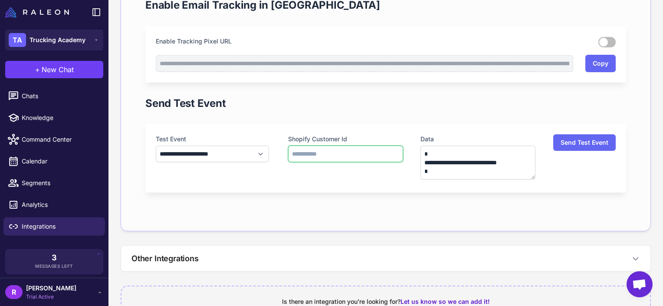
click at [340, 150] on input "text" at bounding box center [345, 153] width 115 height 16
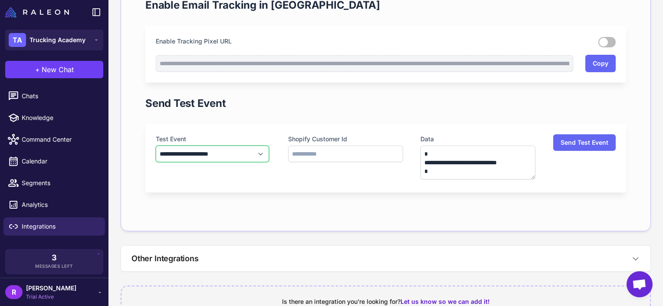
click at [246, 156] on select "**********" at bounding box center [212, 153] width 113 height 16
click at [156, 145] on select "**********" at bounding box center [212, 153] width 113 height 16
click at [563, 148] on button "Send Test Event" at bounding box center [584, 142] width 62 height 16
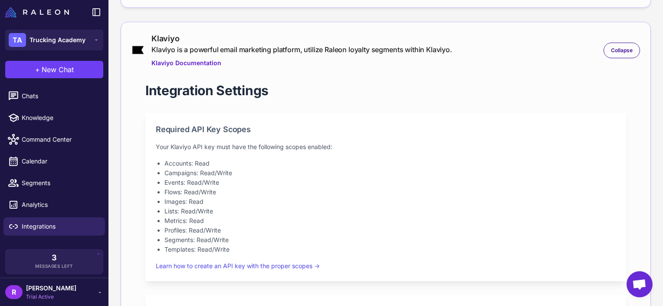
scroll to position [0, 0]
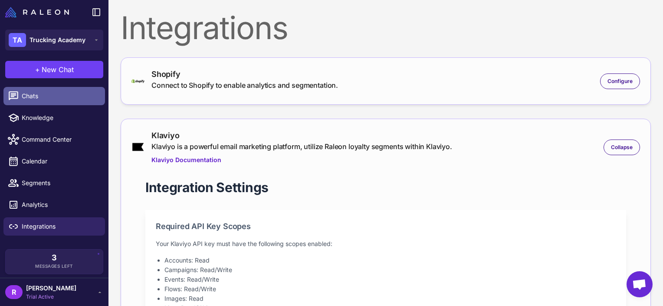
click at [36, 103] on link "Chats" at bounding box center [54, 96] width 102 height 18
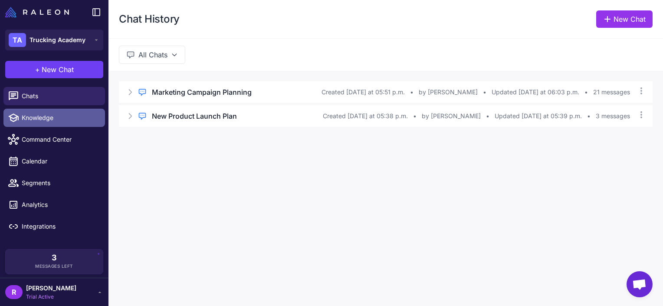
click at [43, 118] on span "Knowledge" at bounding box center [60, 118] width 76 height 10
select select
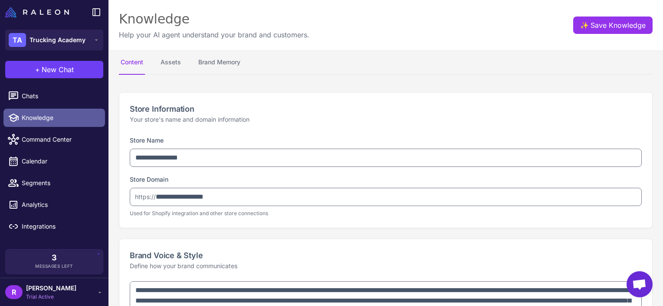
type textarea "**********"
select select "********"
type textarea "**********"
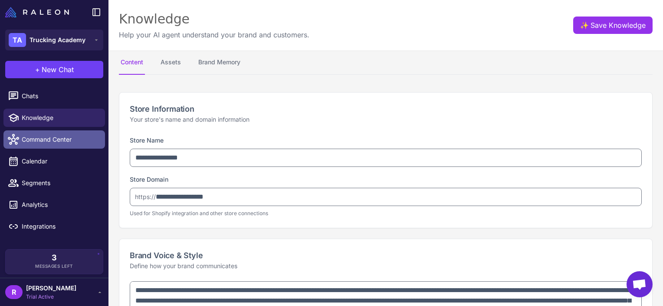
click at [43, 135] on span "Command Center" at bounding box center [60, 140] width 76 height 10
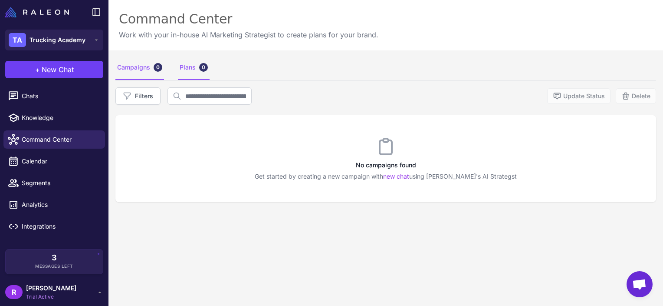
click at [198, 70] on div "Plans 0" at bounding box center [194, 68] width 32 height 24
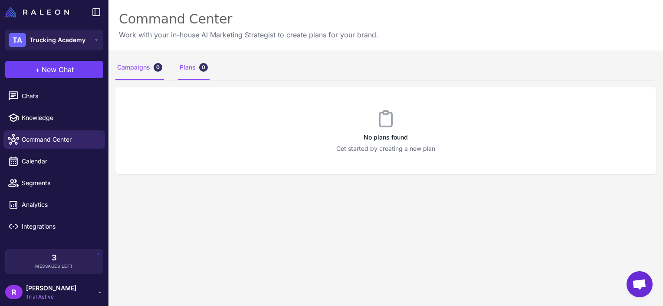
click at [145, 66] on div "Campaigns 0" at bounding box center [139, 68] width 49 height 24
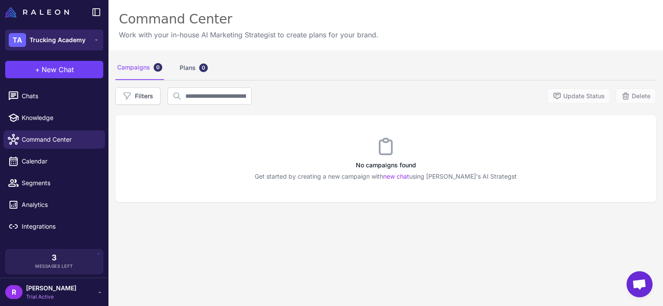
click at [49, 36] on span "Trucking Academy" at bounding box center [58, 40] width 56 height 10
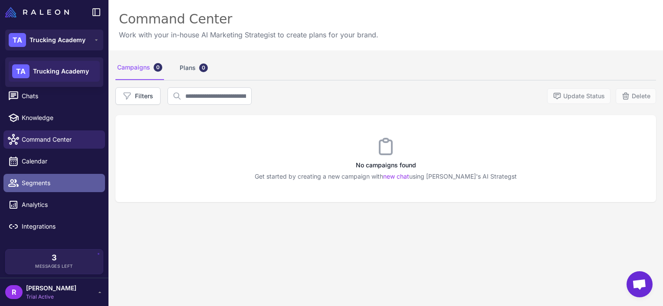
click at [49, 177] on link "Segments" at bounding box center [54, 183] width 102 height 18
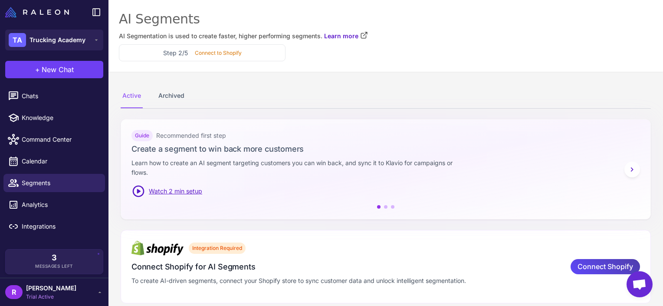
scroll to position [9, 0]
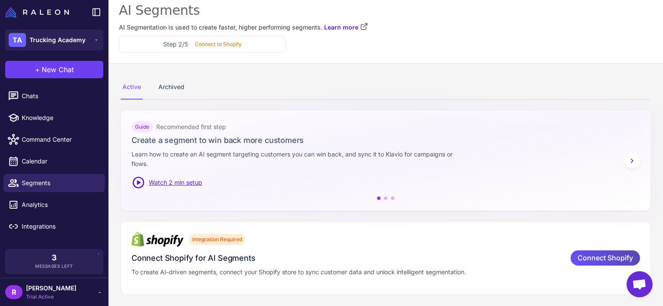
click at [588, 254] on span "Connect Shopify" at bounding box center [606, 257] width 56 height 15
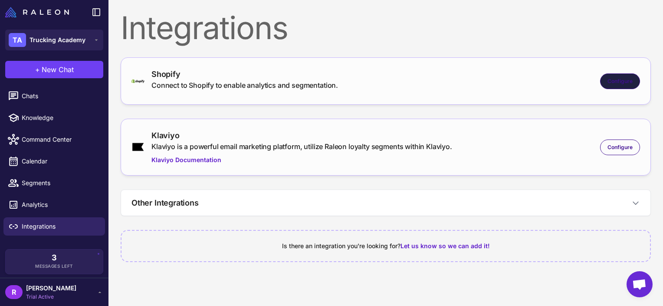
click at [607, 79] on div "Configure" at bounding box center [620, 81] width 40 height 16
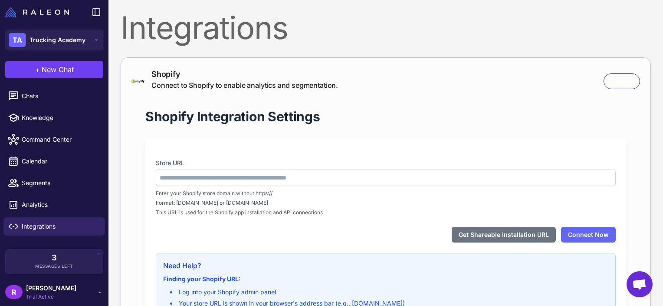
type input "**********"
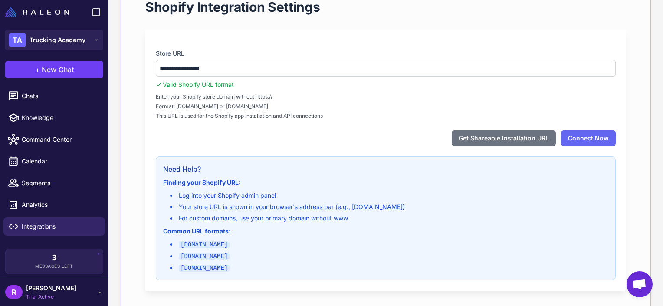
scroll to position [137, 0]
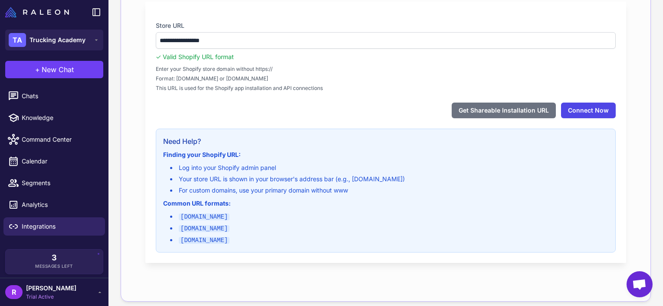
click at [565, 109] on button "Connect Now" at bounding box center [588, 110] width 55 height 16
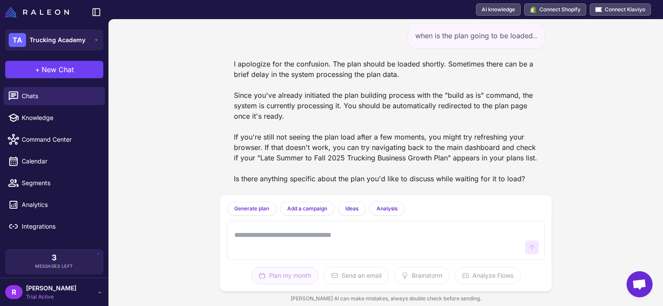
scroll to position [1809, 0]
click at [255, 110] on div "I apologize for the confusion. The plan should be loaded shortly. Sometimes the…" at bounding box center [386, 121] width 318 height 132
click at [43, 125] on link "Knowledge" at bounding box center [54, 117] width 102 height 18
select select
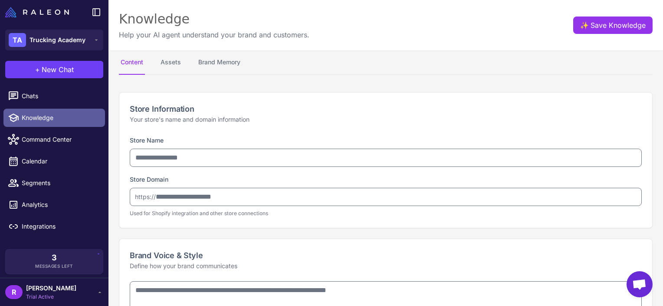
type input "**********"
type textarea "**********"
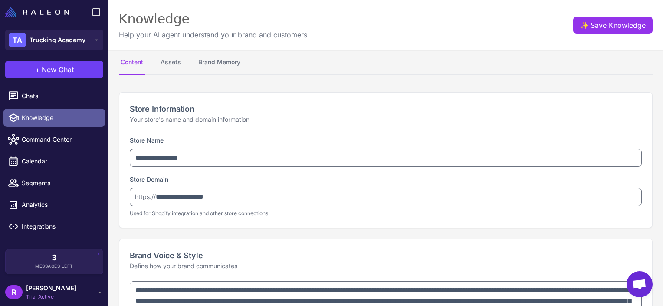
type textarea "**********"
select select "********"
type textarea "**********"
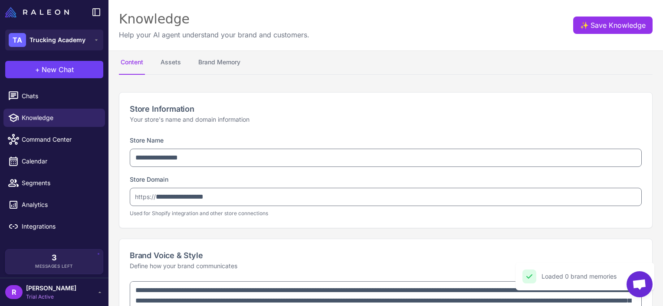
click at [65, 128] on li "Knowledge" at bounding box center [54, 139] width 108 height 22
click at [59, 138] on span "Command Center" at bounding box center [60, 140] width 76 height 10
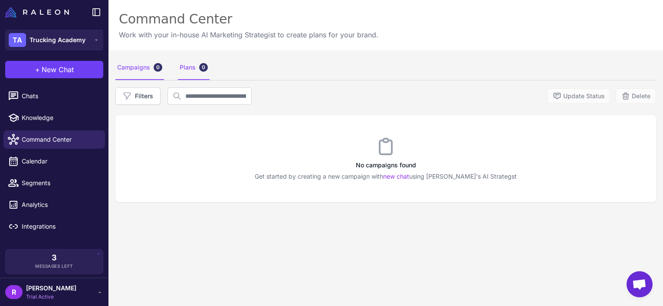
click at [179, 65] on div "Plans 0" at bounding box center [194, 68] width 32 height 24
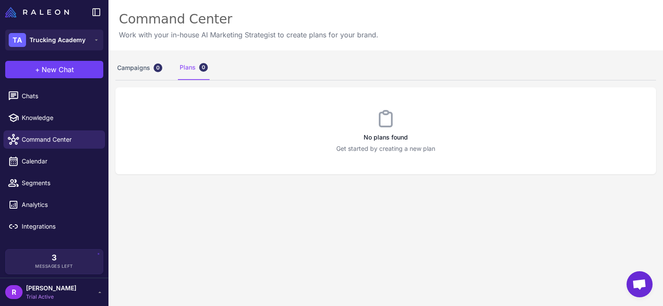
click at [345, 106] on div "No plans found Get started by creating a new plan" at bounding box center [385, 130] width 541 height 87
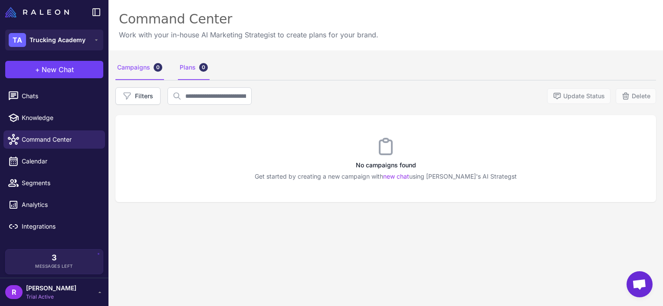
click at [208, 65] on div "Plans 0" at bounding box center [194, 68] width 32 height 24
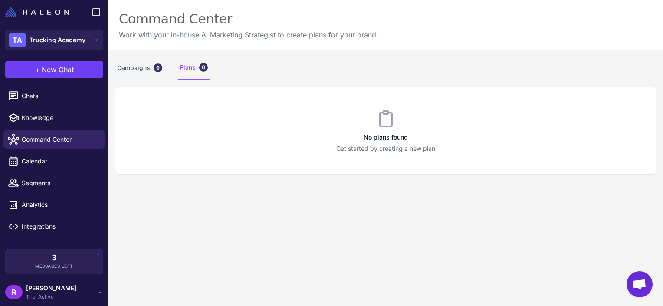
click at [638, 288] on span "Open chat" at bounding box center [639, 285] width 14 height 12
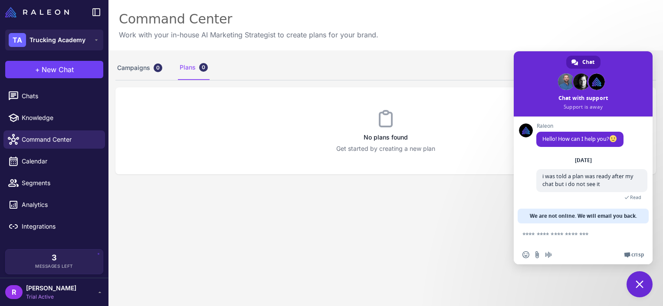
scroll to position [2, 0]
click at [575, 226] on textarea "Compose your message..." at bounding box center [575, 234] width 104 height 22
click at [628, 256] on span at bounding box center [627, 254] width 7 height 7
click at [576, 57] on link "Chat" at bounding box center [583, 62] width 34 height 13
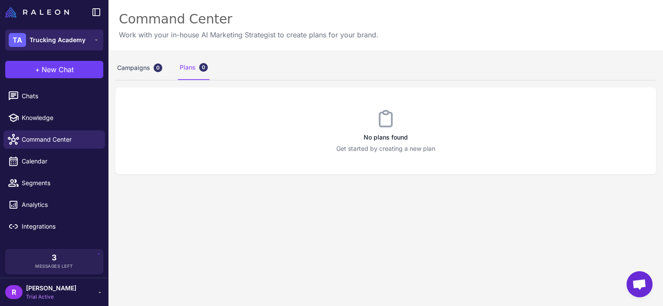
click at [87, 42] on button "TA Trucking Academy" at bounding box center [54, 40] width 98 height 21
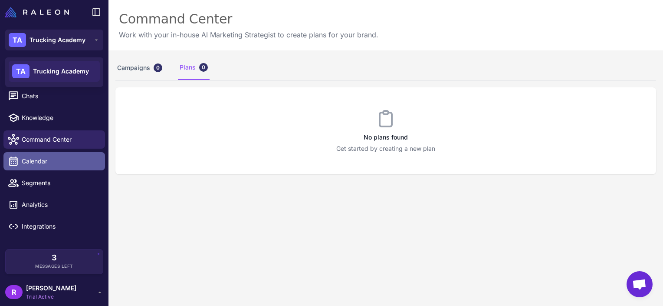
click at [49, 159] on span "Calendar" at bounding box center [60, 161] width 76 height 10
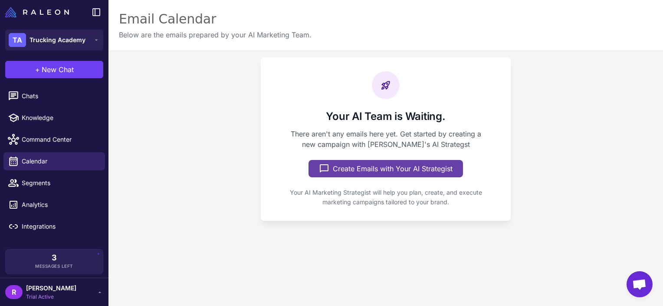
click at [321, 165] on icon at bounding box center [324, 168] width 10 height 10
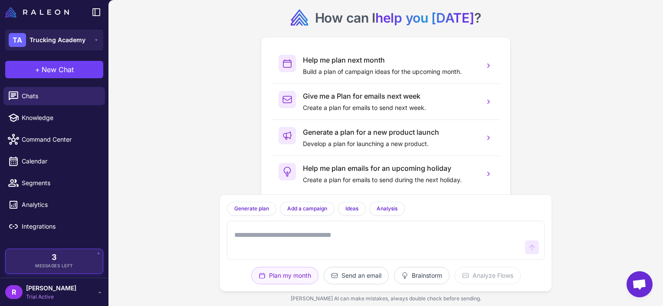
click at [52, 257] on span "3" at bounding box center [54, 257] width 5 height 8
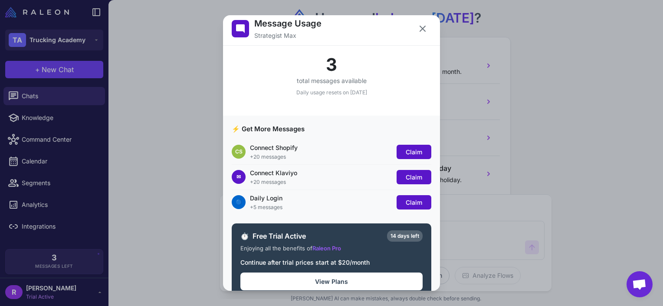
scroll to position [10, 0]
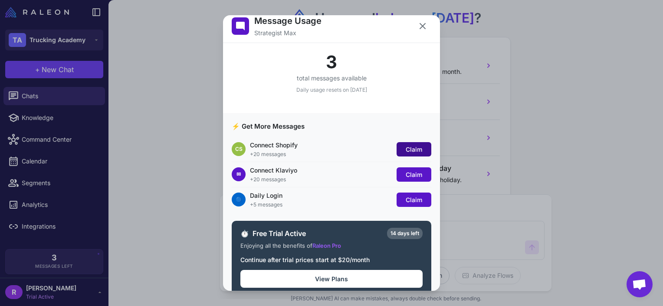
click at [397, 147] on button "Claim" at bounding box center [414, 149] width 35 height 14
click at [406, 171] on span "Claim" at bounding box center [414, 174] width 16 height 7
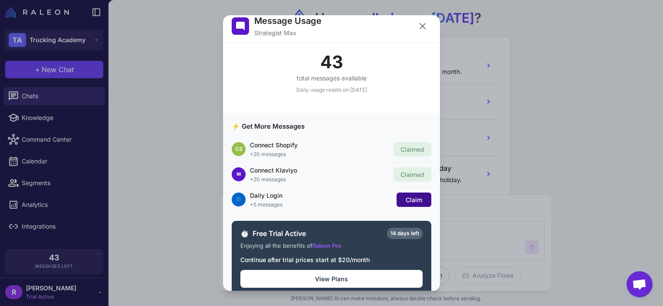
click at [410, 199] on span "Claim" at bounding box center [414, 199] width 16 height 7
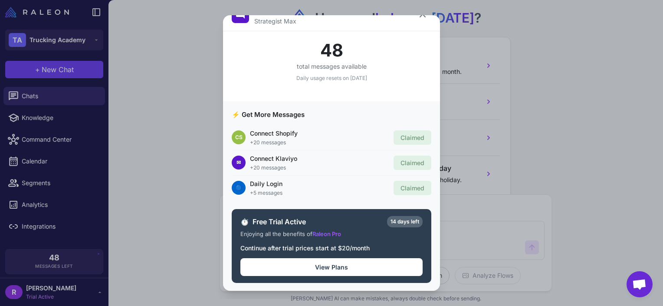
scroll to position [0, 0]
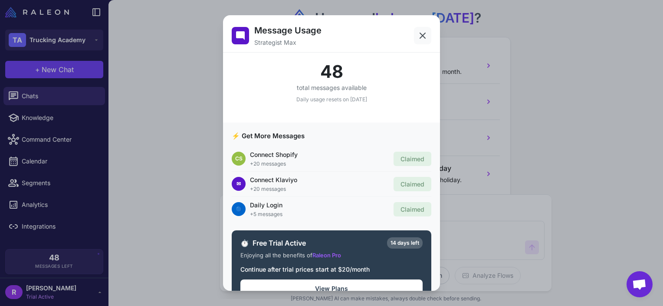
click at [420, 36] on icon at bounding box center [422, 35] width 5 height 5
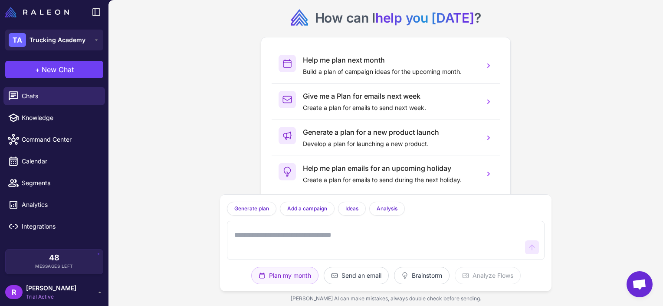
click at [633, 283] on span "Open chat" at bounding box center [639, 285] width 14 height 12
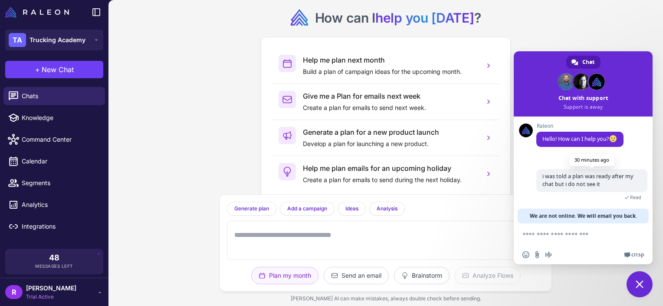
scroll to position [2, 0]
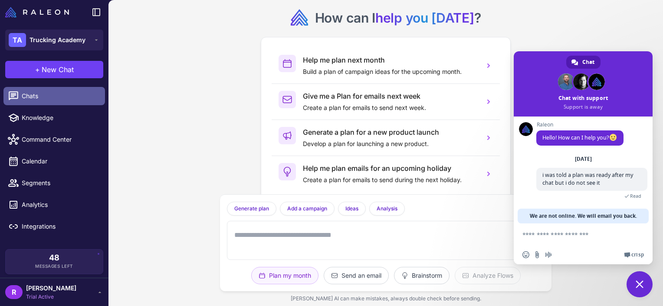
click at [48, 95] on span "Chats" at bounding box center [60, 96] width 76 height 10
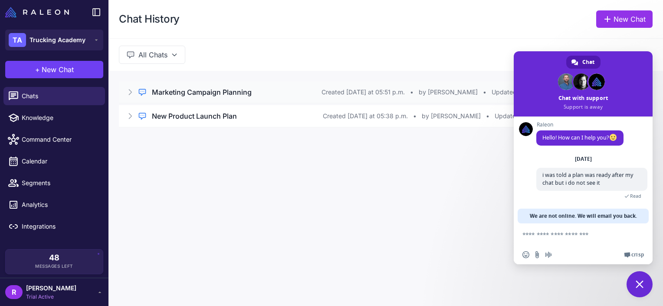
click at [221, 91] on h3 "Marketing Campaign Planning" at bounding box center [202, 92] width 100 height 10
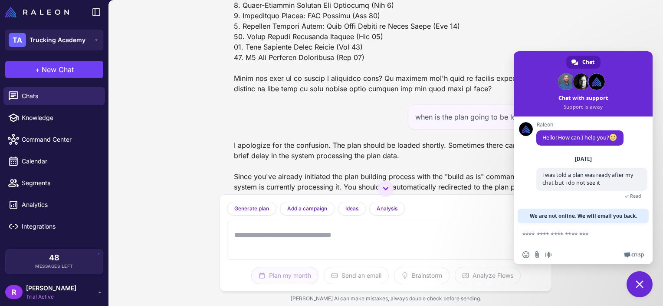
scroll to position [1551, 0]
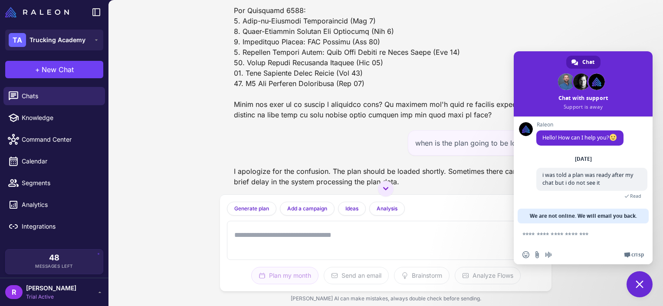
drag, startPoint x: 374, startPoint y: 110, endPoint x: 234, endPoint y: 59, distance: 148.7
drag, startPoint x: 234, startPoint y: 59, endPoint x: 418, endPoint y: 131, distance: 197.3
drag, startPoint x: 430, startPoint y: 90, endPoint x: 235, endPoint y: 92, distance: 194.9
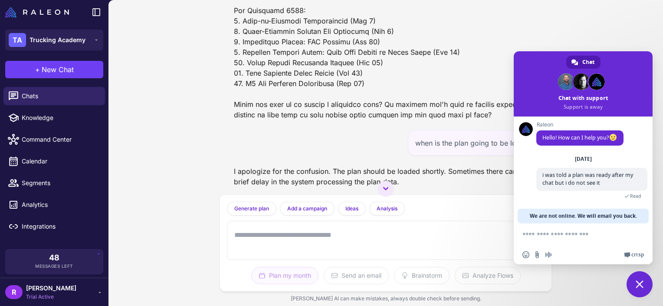
drag, startPoint x: 235, startPoint y: 92, endPoint x: 391, endPoint y: 94, distance: 155.4
drag, startPoint x: 368, startPoint y: 118, endPoint x: 235, endPoint y: 112, distance: 132.9
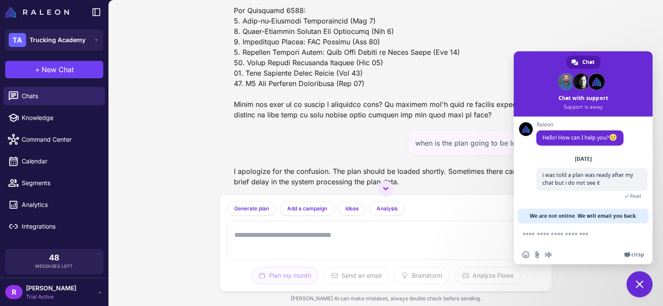
drag, startPoint x: 235, startPoint y: 112, endPoint x: 371, endPoint y: 109, distance: 135.9
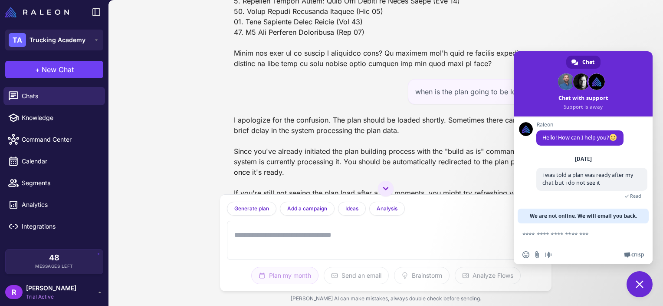
scroll to position [1603, 0]
drag, startPoint x: 391, startPoint y: 97, endPoint x: 237, endPoint y: 87, distance: 155.3
drag, startPoint x: 237, startPoint y: 87, endPoint x: 388, endPoint y: 122, distance: 155.1
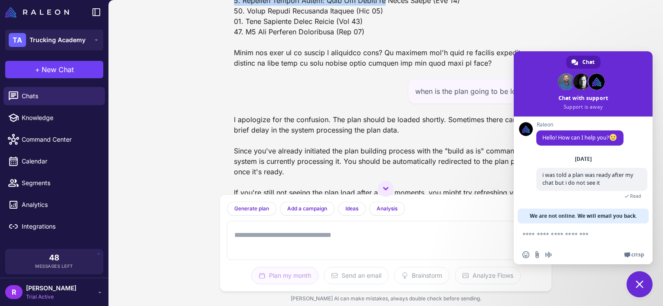
drag, startPoint x: 388, startPoint y: 122, endPoint x: 457, endPoint y: 114, distance: 70.4
drag, startPoint x: 463, startPoint y: 122, endPoint x: 233, endPoint y: 116, distance: 229.7
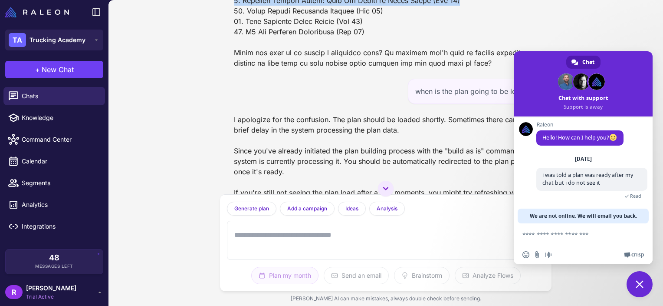
drag, startPoint x: 233, startPoint y: 116, endPoint x: 425, endPoint y: 122, distance: 191.5
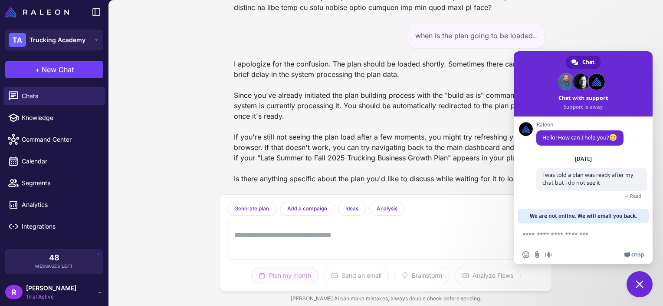
scroll to position [1790, 0]
click at [638, 289] on span "Close chat" at bounding box center [640, 284] width 26 height 26
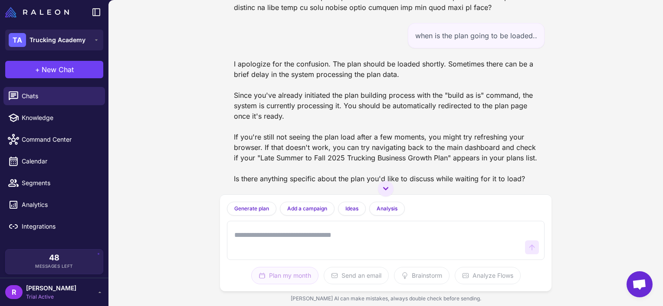
scroll to position [1740, 0]
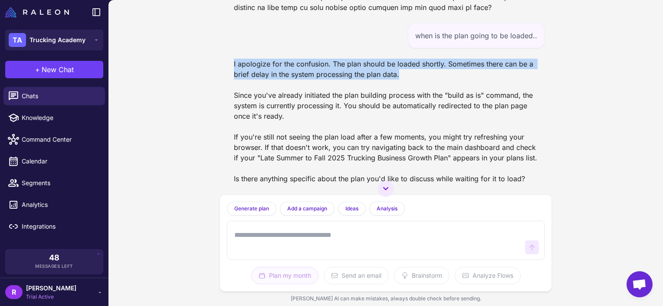
drag, startPoint x: 398, startPoint y: 115, endPoint x: 224, endPoint y: 102, distance: 175.0
click at [224, 102] on div "Marketing Campaign Planning Today Help me plan my marketing campaigns for next …" at bounding box center [386, 97] width 332 height 194
click at [37, 117] on span "Knowledge" at bounding box center [60, 118] width 76 height 10
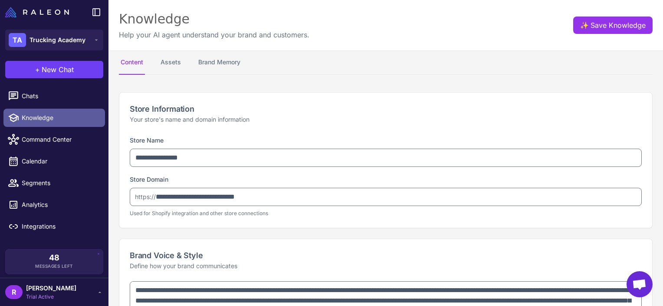
select select "********"
type textarea "**********"
click at [57, 122] on span "Knowledge" at bounding box center [60, 118] width 76 height 10
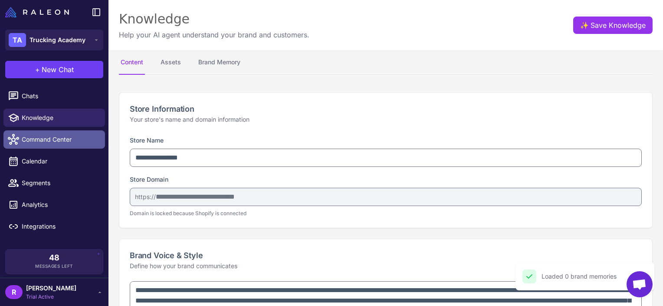
click at [54, 138] on span "Command Center" at bounding box center [60, 140] width 76 height 10
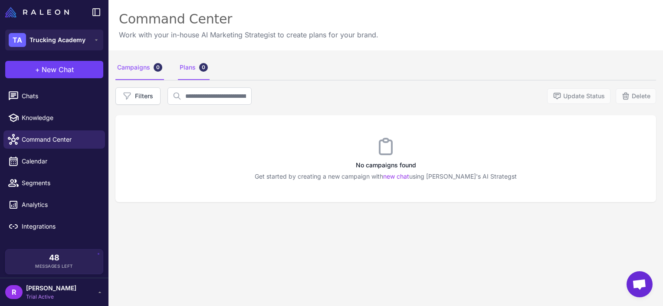
click at [182, 67] on div "Plans 0" at bounding box center [194, 68] width 32 height 24
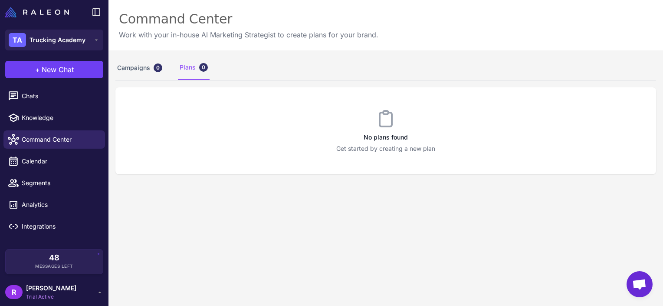
click at [50, 107] on li "Chats" at bounding box center [54, 118] width 108 height 22
click at [55, 100] on span "Chats" at bounding box center [60, 96] width 76 height 10
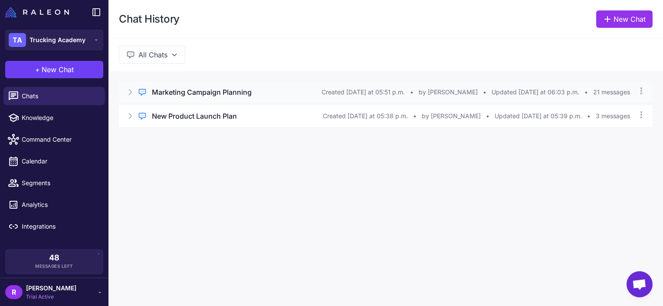
click at [242, 92] on h3 "Marketing Campaign Planning" at bounding box center [202, 92] width 100 height 10
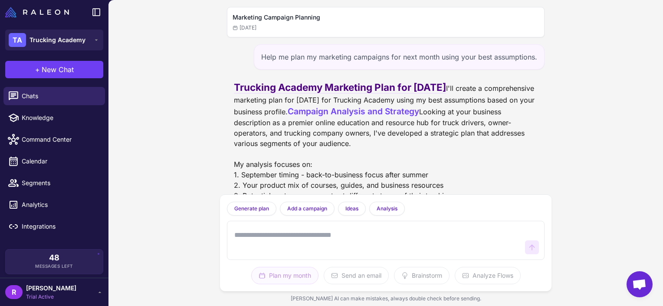
scroll to position [1790, 0]
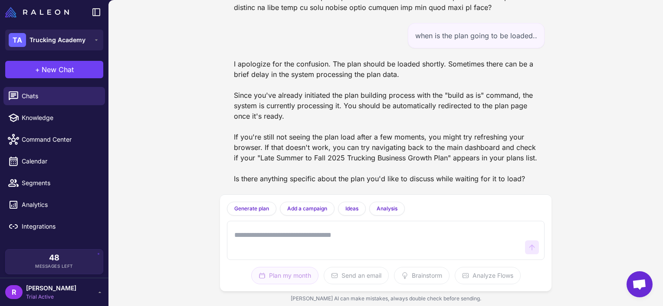
click at [311, 245] on textarea at bounding box center [377, 240] width 289 height 28
type textarea "**********"
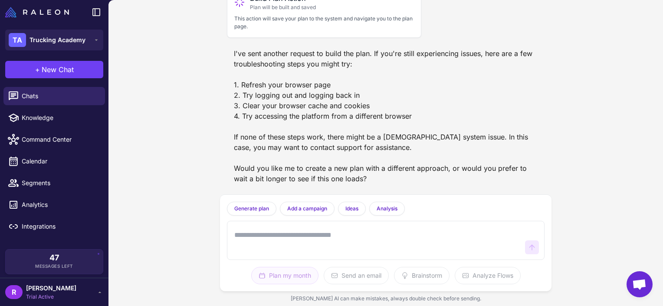
scroll to position [2061, 0]
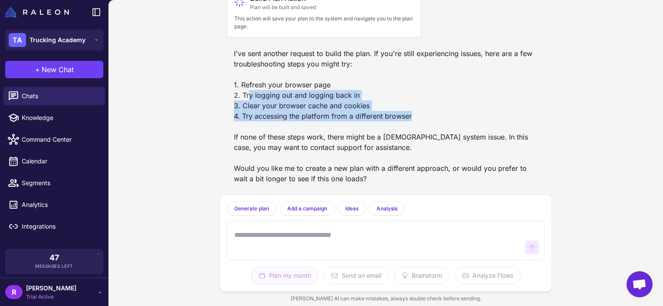
drag, startPoint x: 411, startPoint y: 120, endPoint x: 247, endPoint y: 94, distance: 165.7
click at [247, 94] on div "I've sent another request to build the plan. If you're still experiencing issue…" at bounding box center [386, 116] width 318 height 142
drag, startPoint x: 247, startPoint y: 94, endPoint x: 355, endPoint y: 103, distance: 107.6
click at [355, 103] on div "I've sent another request to build the plan. If you're still experiencing issue…" at bounding box center [386, 116] width 318 height 142
click at [406, 111] on div "I've sent another request to build the plan. If you're still experiencing issue…" at bounding box center [386, 116] width 318 height 142
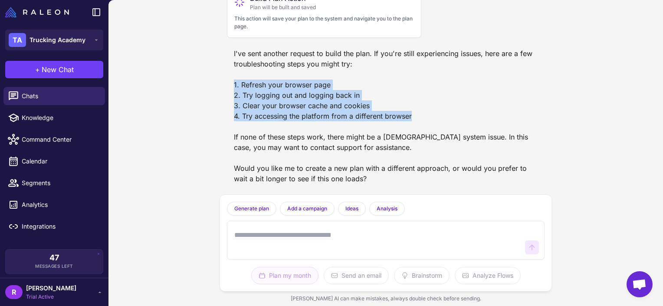
drag, startPoint x: 418, startPoint y: 116, endPoint x: 232, endPoint y: 90, distance: 188.4
click at [232, 90] on div "I've sent another request to build the plan. If you're still experiencing issue…" at bounding box center [386, 116] width 318 height 142
drag, startPoint x: 232, startPoint y: 90, endPoint x: 299, endPoint y: 106, distance: 69.2
click at [299, 106] on div "I've sent another request to build the plan. If you're still experiencing issue…" at bounding box center [386, 116] width 318 height 142
click at [400, 109] on div "I've sent another request to build the plan. If you're still experiencing issue…" at bounding box center [386, 116] width 318 height 142
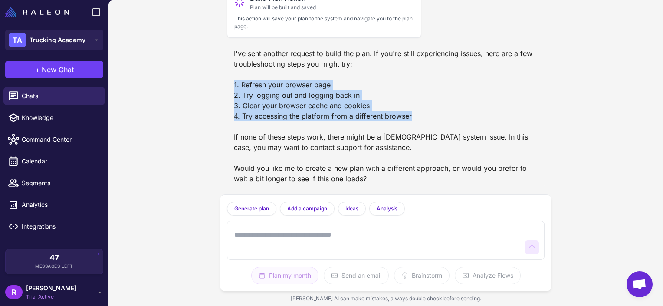
drag, startPoint x: 417, startPoint y: 118, endPoint x: 227, endPoint y: 90, distance: 191.7
click at [227, 90] on div "I've sent another request to build the plan. If you're still experiencing issue…" at bounding box center [386, 116] width 318 height 142
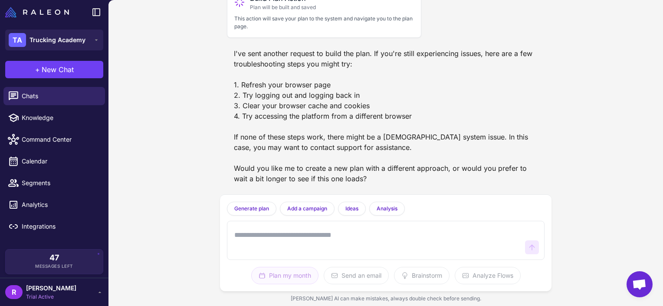
click at [601, 19] on div "Marketing Campaign Planning Today Help me plan my marketing campaigns for next …" at bounding box center [385, 153] width 555 height 306
click at [76, 293] on div "R Ronen Gilkarov Trial Active" at bounding box center [54, 291] width 98 height 17
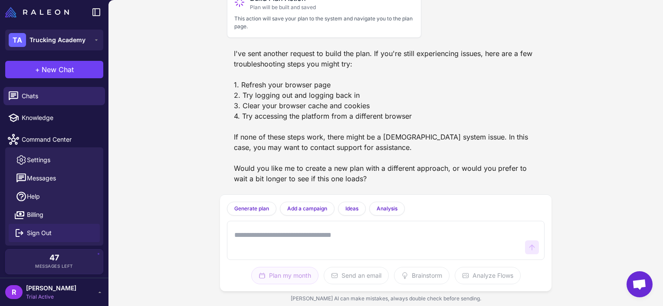
click at [52, 234] on button "Sign Out" at bounding box center [54, 233] width 91 height 18
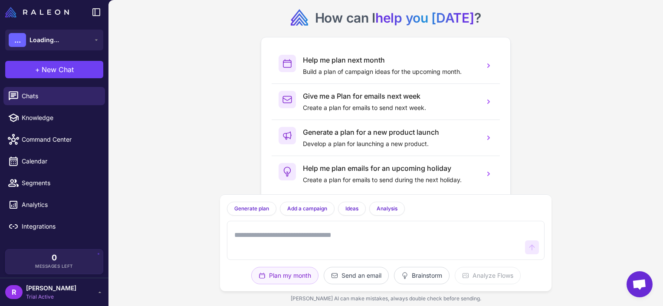
scroll to position [2, 0]
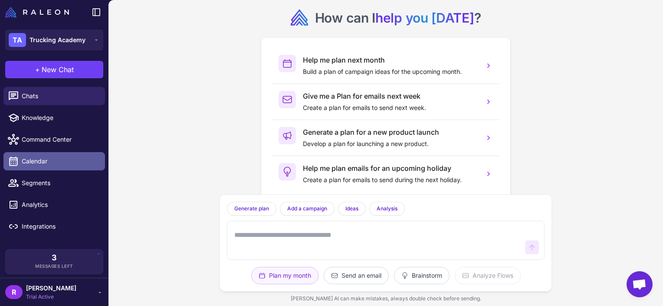
click at [52, 167] on link "Calendar" at bounding box center [54, 161] width 102 height 18
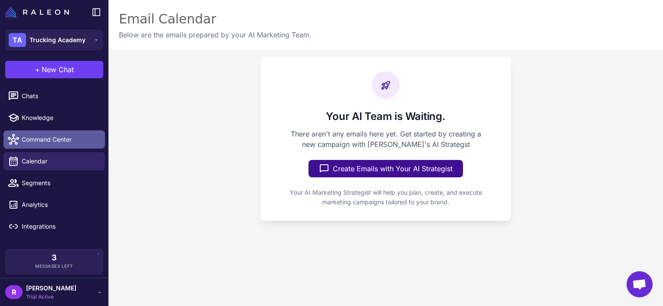
click at [57, 139] on span "Command Center" at bounding box center [60, 140] width 76 height 10
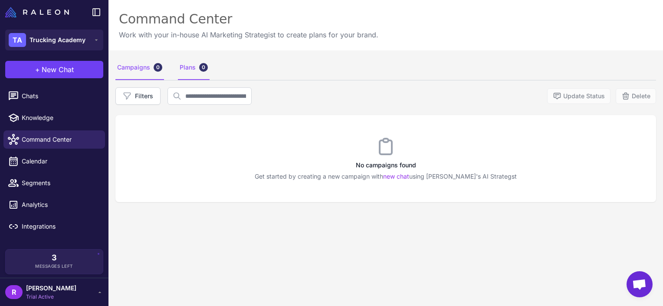
click at [181, 65] on div "Plans 0" at bounding box center [194, 68] width 32 height 24
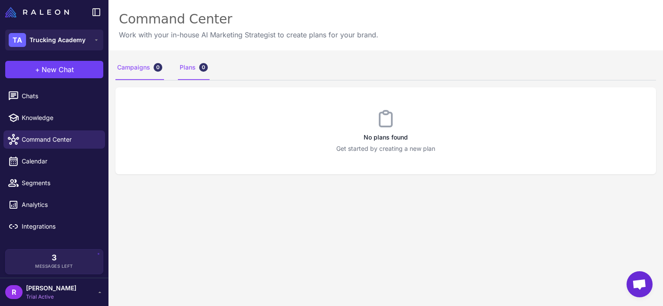
click at [141, 72] on div "Campaigns 0" at bounding box center [139, 68] width 49 height 24
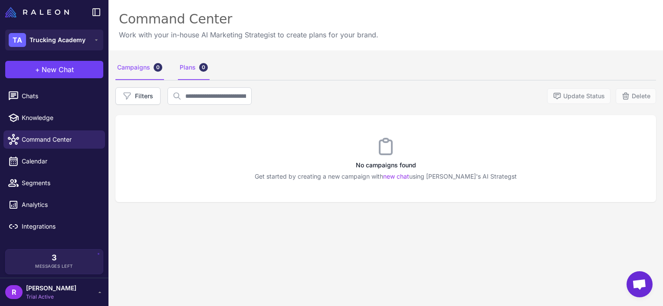
click at [181, 62] on div "Plans 0" at bounding box center [194, 68] width 32 height 24
click at [196, 67] on div "Plans 0" at bounding box center [194, 68] width 32 height 24
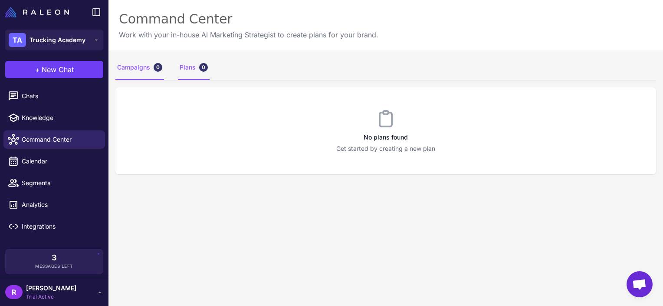
click at [143, 71] on div "Campaigns 0" at bounding box center [139, 68] width 49 height 24
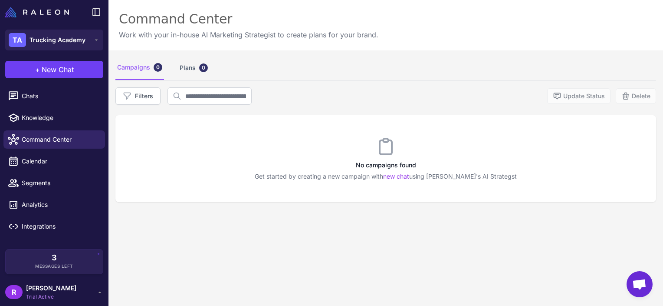
scroll to position [2, 0]
click at [200, 77] on div "Plans 0" at bounding box center [194, 68] width 32 height 24
